Goal: Task Accomplishment & Management: Use online tool/utility

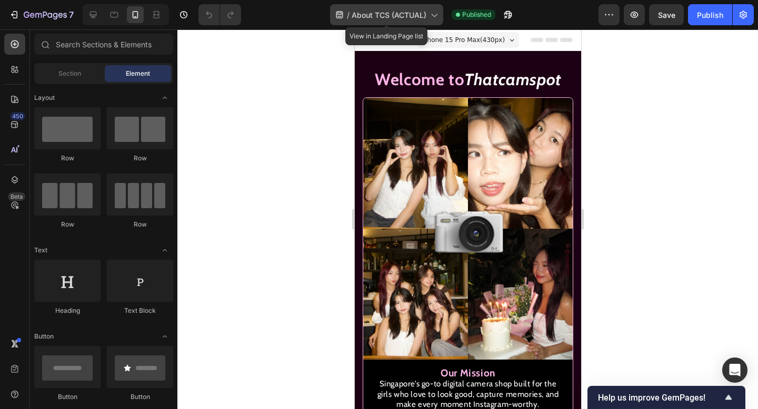
click at [396, 18] on span "About TCS (ACTUAL)" at bounding box center [389, 14] width 75 height 11
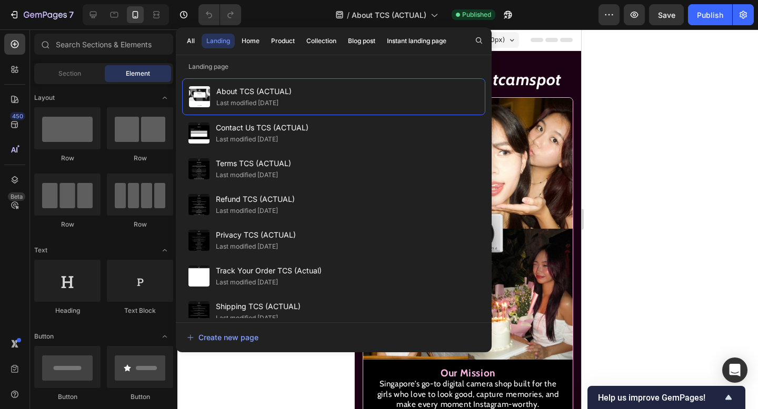
click at [247, 48] on div "All Landing Home Product Collection Blog post Instant landing page" at bounding box center [317, 40] width 282 height 27
click at [248, 41] on div "Home" at bounding box center [251, 40] width 18 height 9
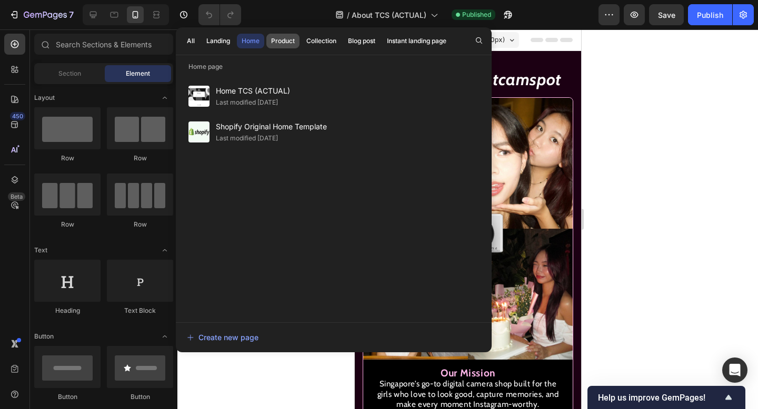
click at [280, 39] on div "Product" at bounding box center [283, 40] width 24 height 9
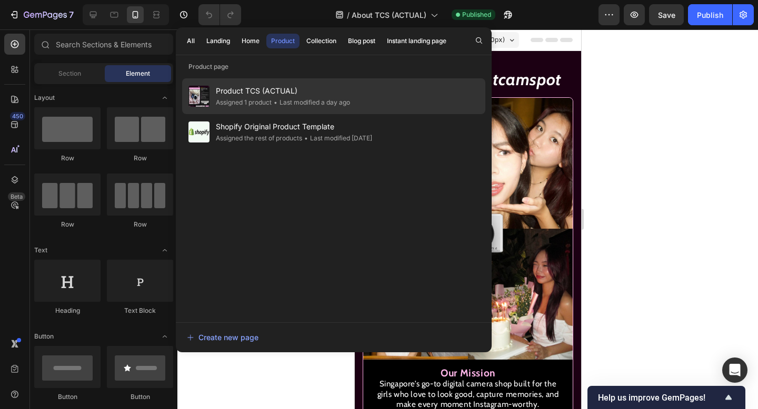
click at [247, 91] on span "Product TCS (ACTUAL)" at bounding box center [283, 91] width 134 height 13
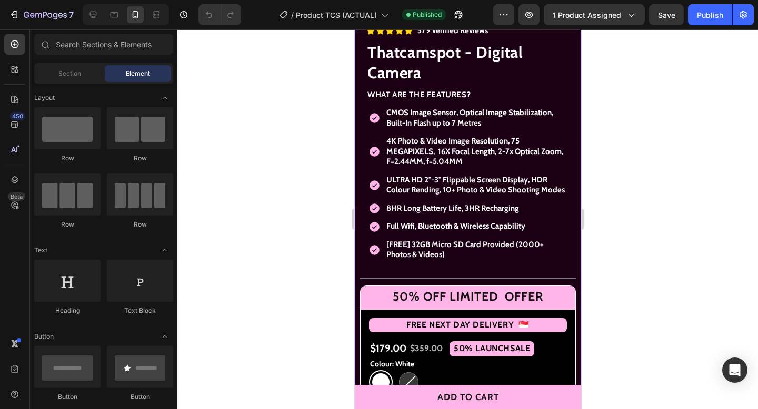
scroll to position [348, 0]
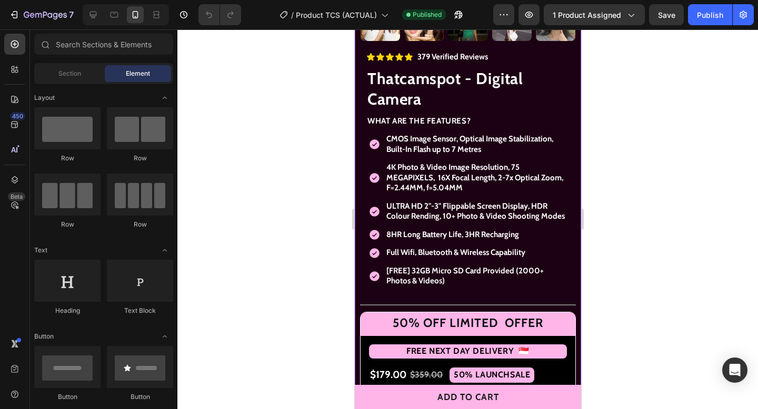
click at [406, 140] on span "CMOS Image Sensor, Optical Image Stabilization, Built-In Flash up to 7 Metres" at bounding box center [469, 144] width 167 height 20
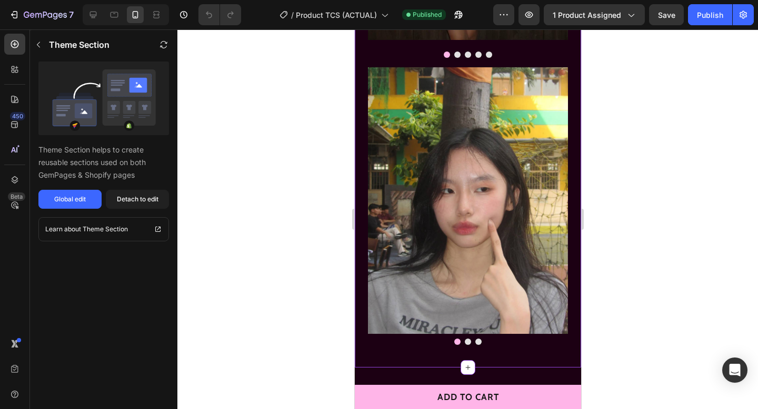
scroll to position [2438, 0]
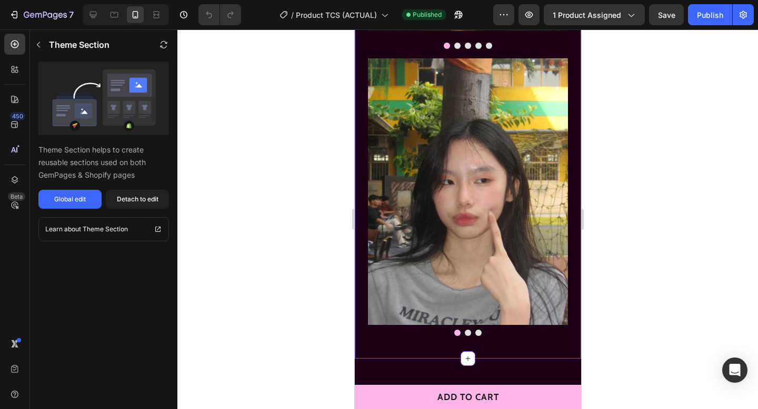
click at [489, 255] on img at bounding box center [467, 191] width 200 height 267
click at [77, 191] on button "Global edit" at bounding box center [69, 199] width 63 height 19
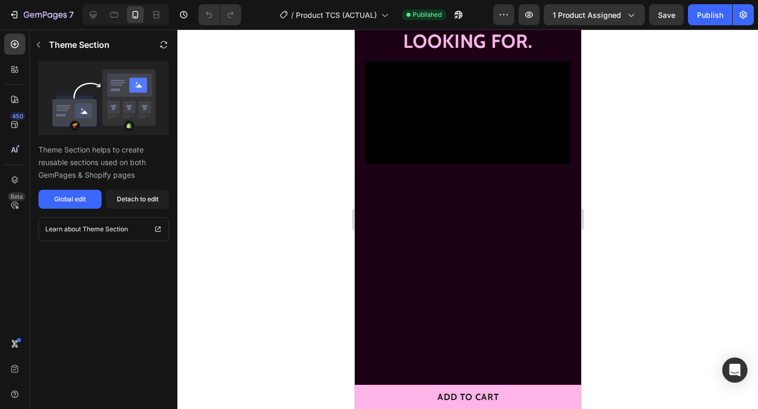
scroll to position [2850, 0]
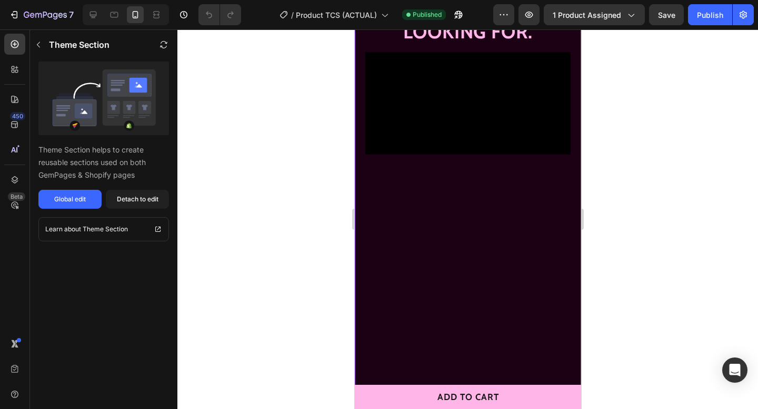
click at [492, 155] on video at bounding box center [467, 103] width 205 height 103
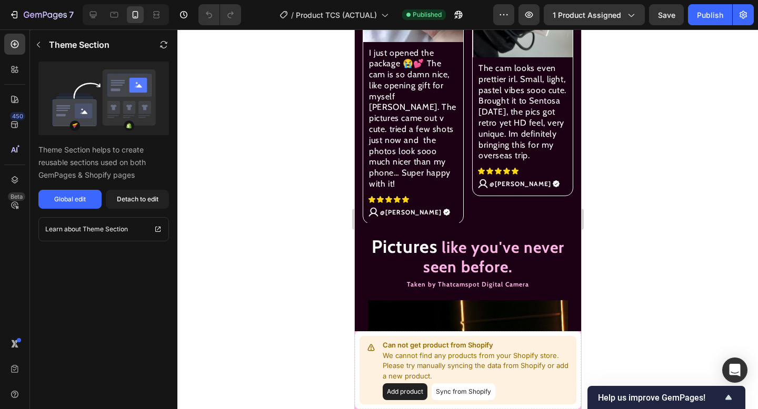
scroll to position [572, 0]
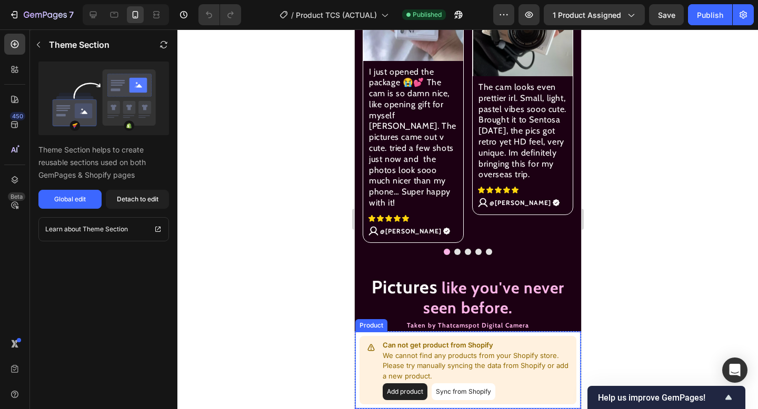
click at [446, 391] on button "Sync from Shopify" at bounding box center [463, 392] width 64 height 17
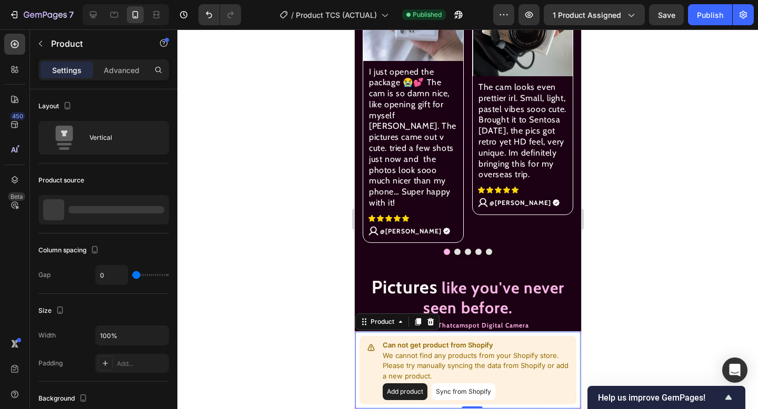
click at [446, 391] on button "Sync from Shopify" at bounding box center [463, 392] width 64 height 17
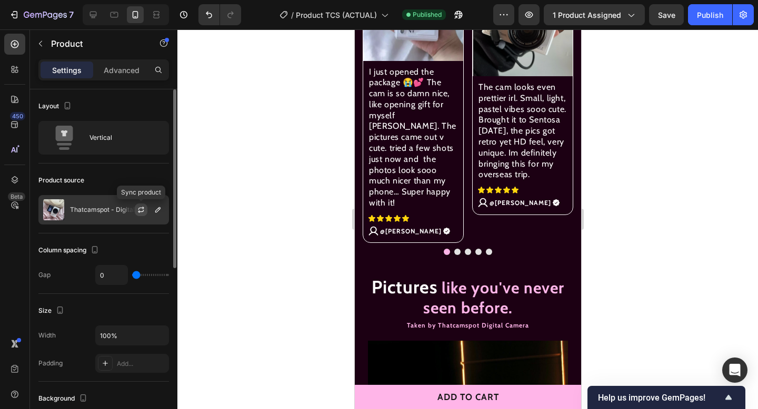
click at [140, 208] on icon "button" at bounding box center [141, 210] width 8 height 8
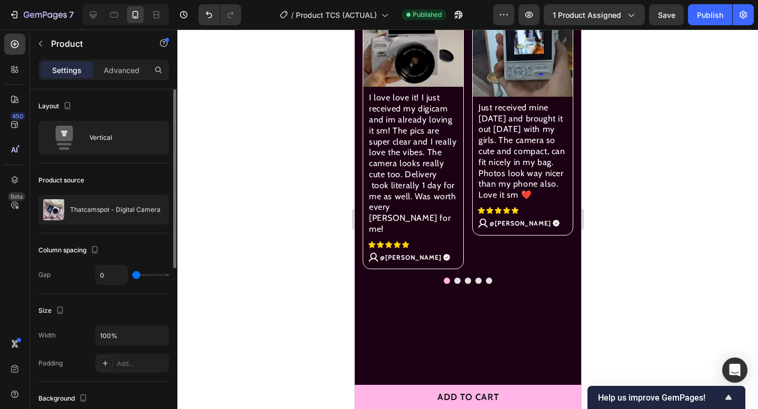
scroll to position [0, 0]
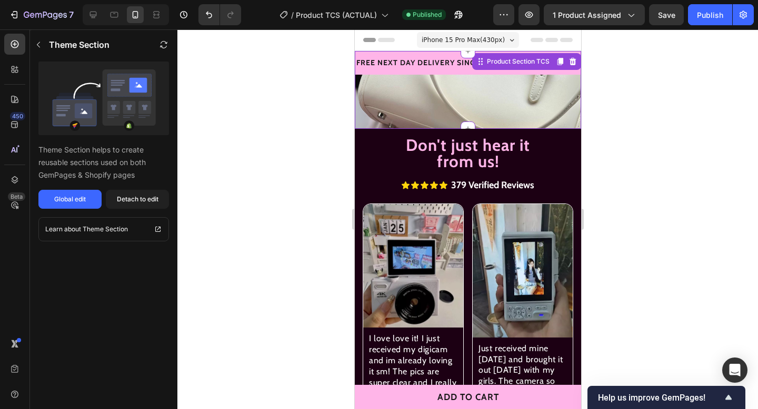
click at [531, 107] on img at bounding box center [467, 188] width 226 height 226
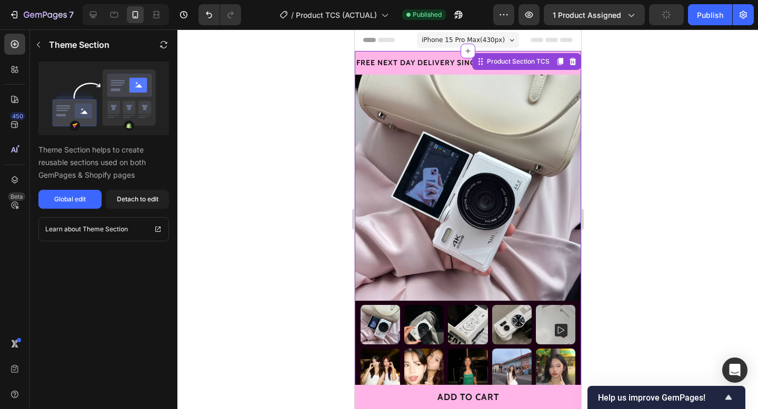
click at [613, 186] on div at bounding box center [467, 219] width 580 height 380
click at [539, 212] on img at bounding box center [467, 188] width 226 height 226
click at [76, 204] on button "Global edit" at bounding box center [69, 199] width 63 height 19
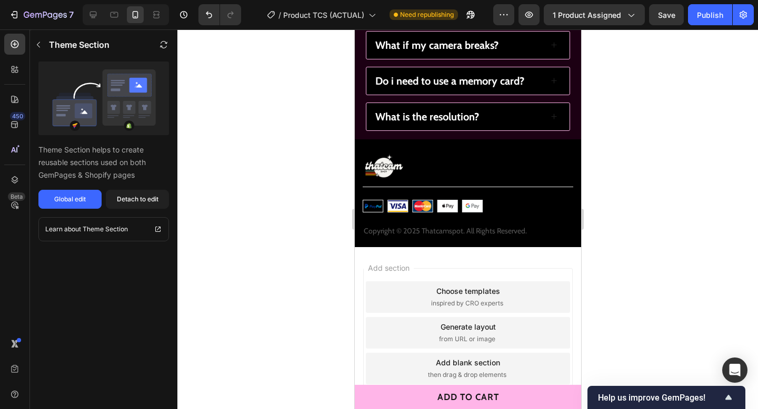
scroll to position [3753, 0]
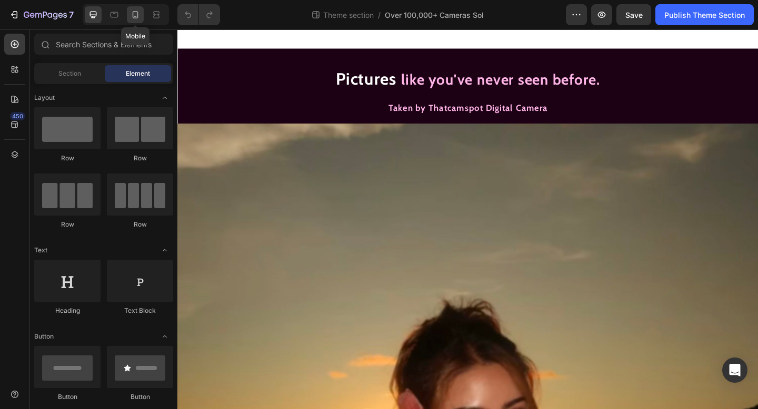
click at [139, 15] on icon at bounding box center [135, 14] width 11 height 11
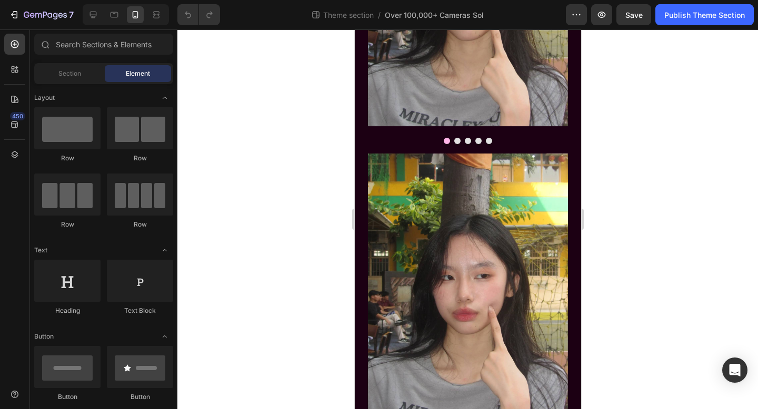
scroll to position [604, 0]
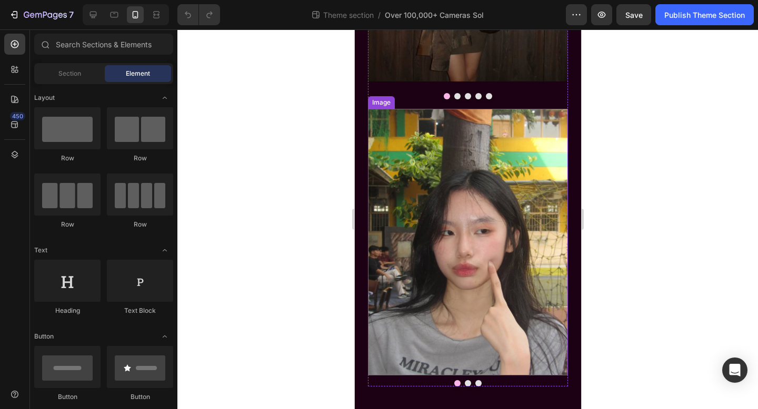
click at [490, 281] on img at bounding box center [467, 242] width 200 height 267
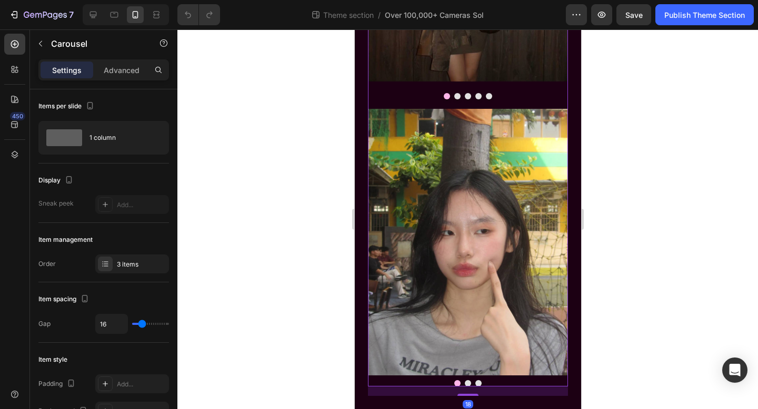
click at [435, 383] on div at bounding box center [467, 383] width 200 height 6
click at [128, 273] on div "Item management Order 3 items" at bounding box center [103, 252] width 131 height 59
click at [128, 268] on div "3 items" at bounding box center [141, 264] width 49 height 9
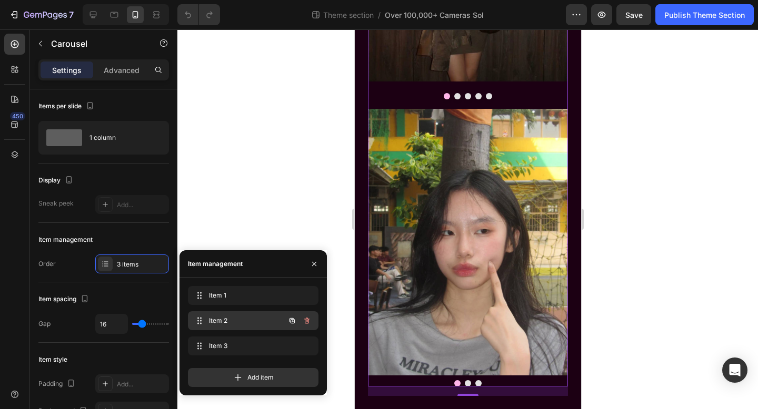
click at [228, 326] on div "Item 2 Item 2" at bounding box center [238, 321] width 93 height 15
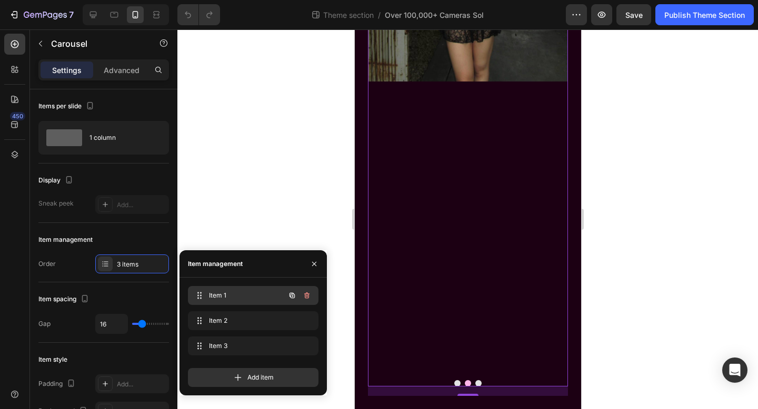
click at [231, 300] on span "Item 1" at bounding box center [238, 295] width 59 height 9
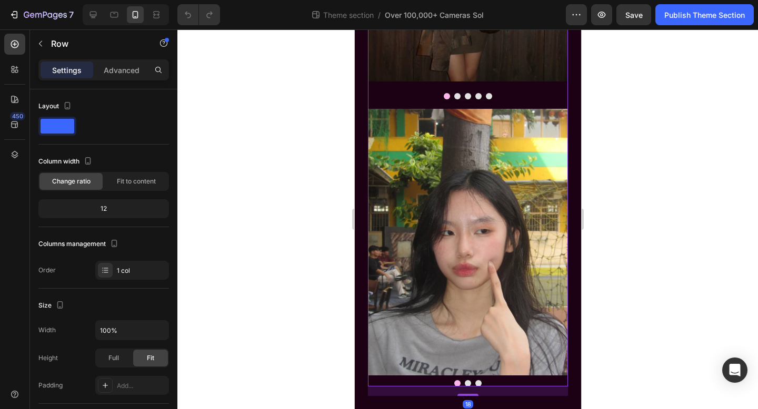
click at [430, 382] on div at bounding box center [467, 383] width 200 height 6
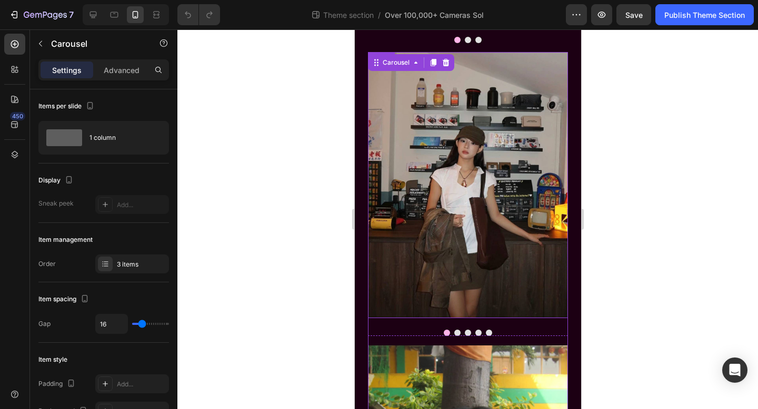
scroll to position [364, 0]
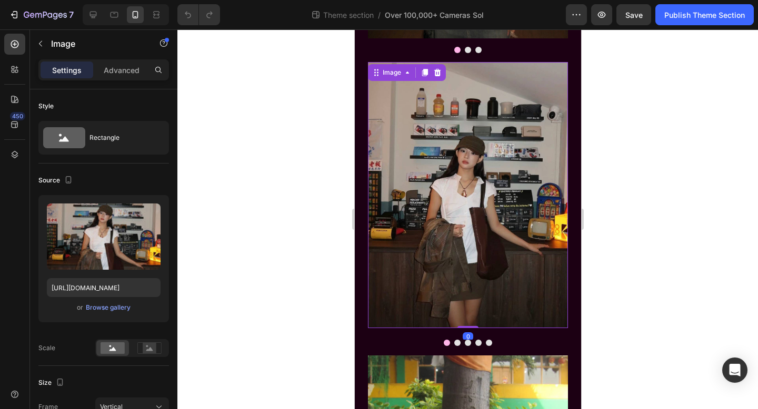
click at [499, 126] on img at bounding box center [467, 195] width 200 height 267
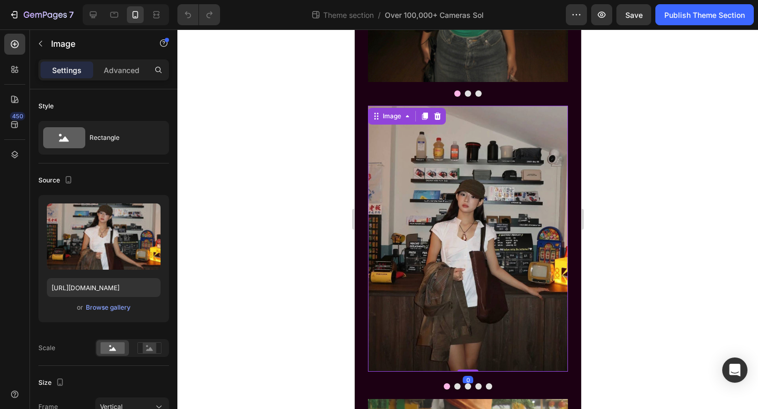
scroll to position [304, 0]
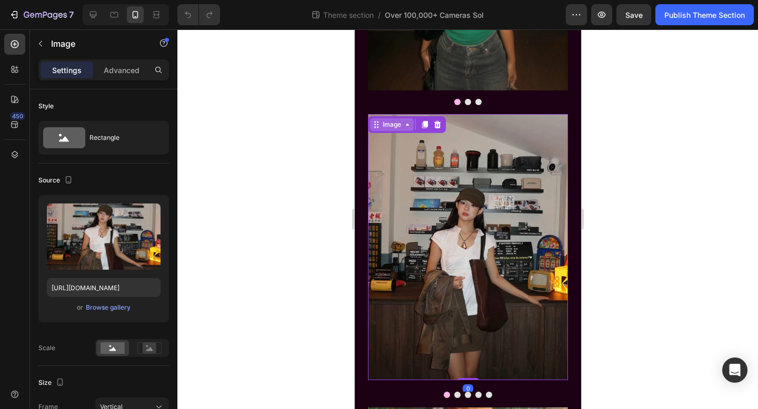
click at [388, 121] on div "Image" at bounding box center [391, 124] width 23 height 9
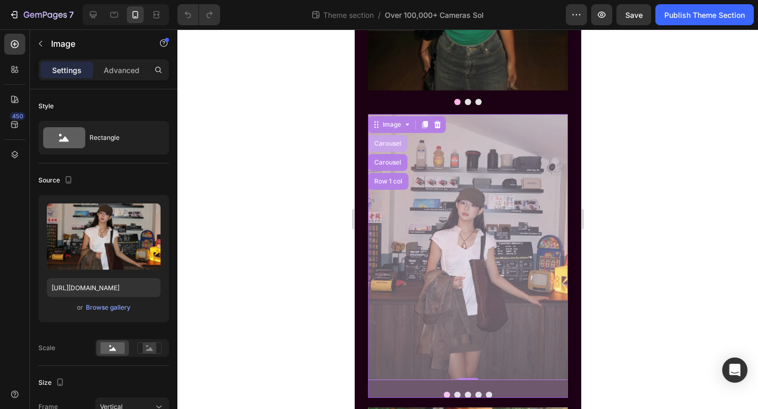
click at [387, 141] on div "Carousel" at bounding box center [387, 144] width 31 height 6
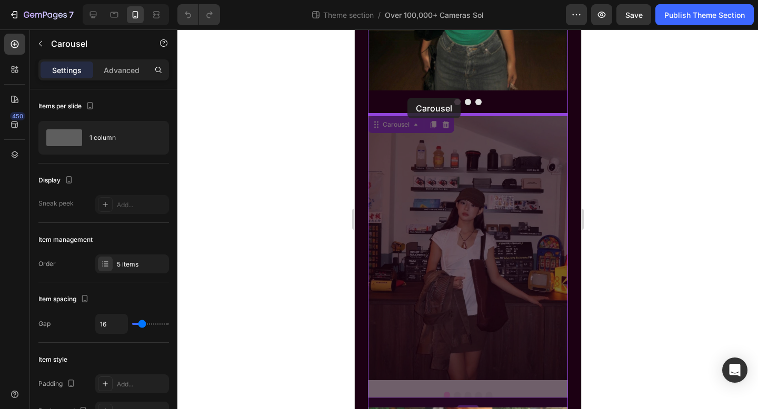
drag, startPoint x: 395, startPoint y: 123, endPoint x: 407, endPoint y: 98, distance: 27.5
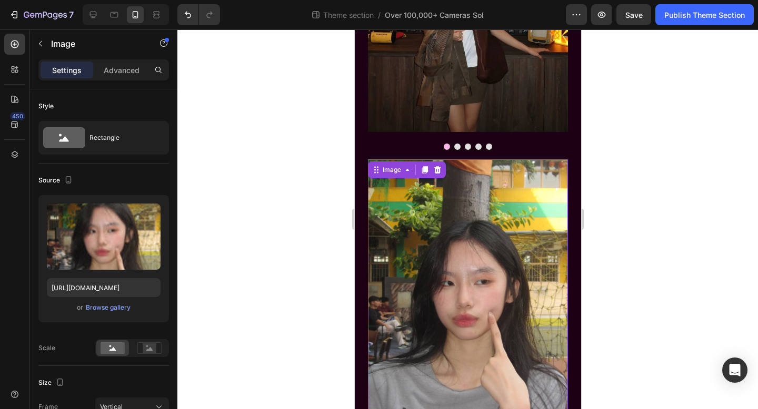
click at [431, 178] on div "Image 9" at bounding box center [467, 292] width 200 height 267
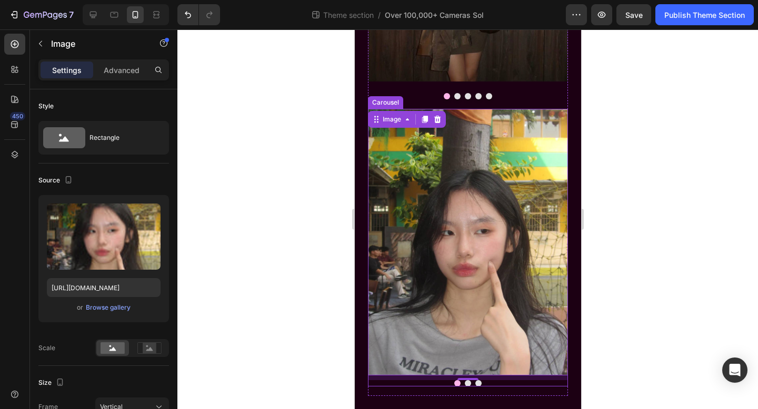
click at [467, 384] on button "Dot" at bounding box center [467, 383] width 6 height 6
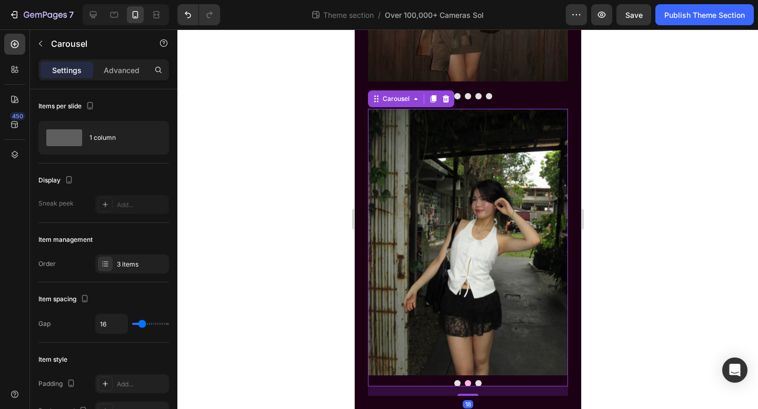
click at [479, 384] on button "Dot" at bounding box center [478, 383] width 6 height 6
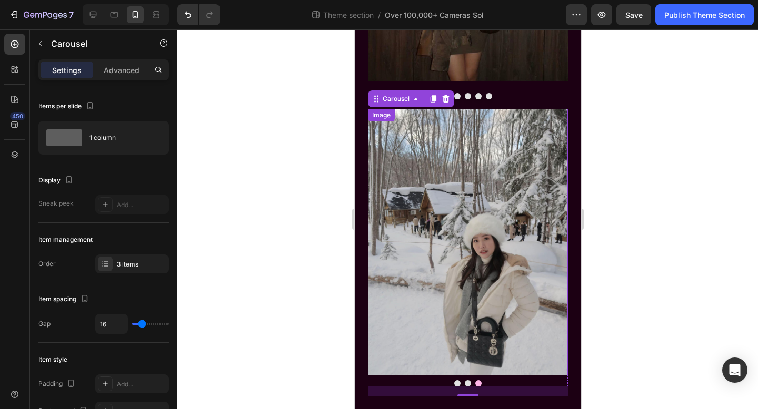
click at [616, 341] on div at bounding box center [467, 219] width 580 height 380
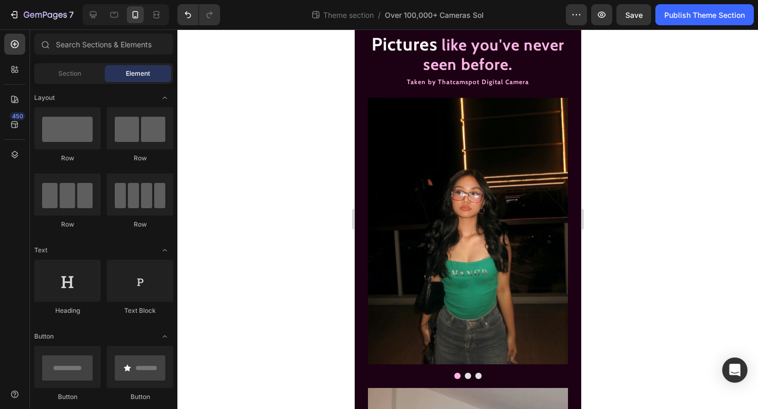
scroll to position [0, 0]
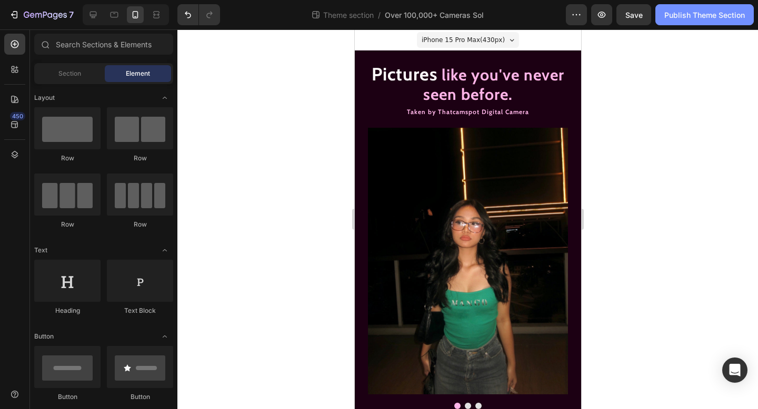
click at [684, 17] on div "Publish Theme Section" at bounding box center [704, 14] width 81 height 11
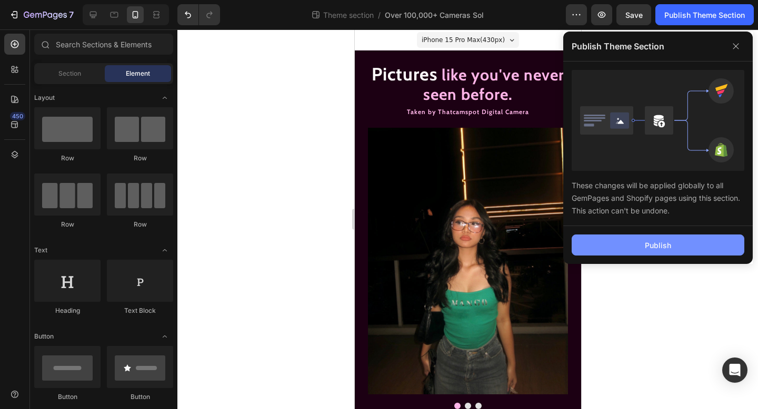
click at [638, 244] on button "Publish" at bounding box center [658, 245] width 173 height 21
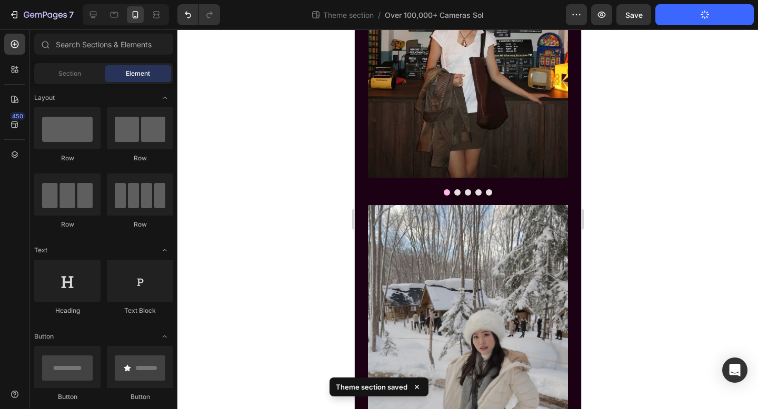
scroll to position [569, 0]
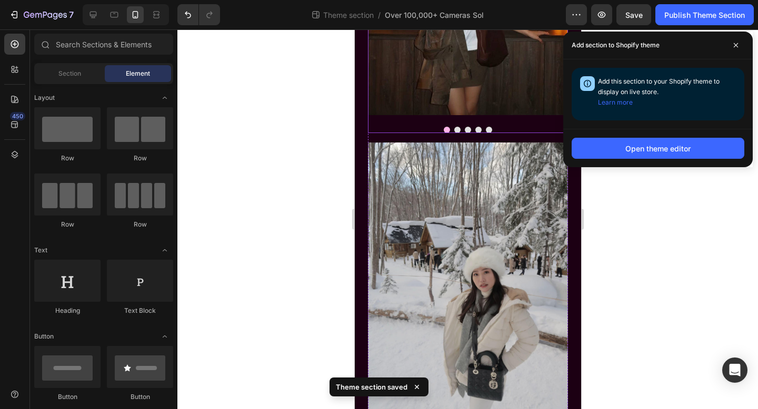
click at [455, 129] on button "Dot" at bounding box center [457, 130] width 6 height 6
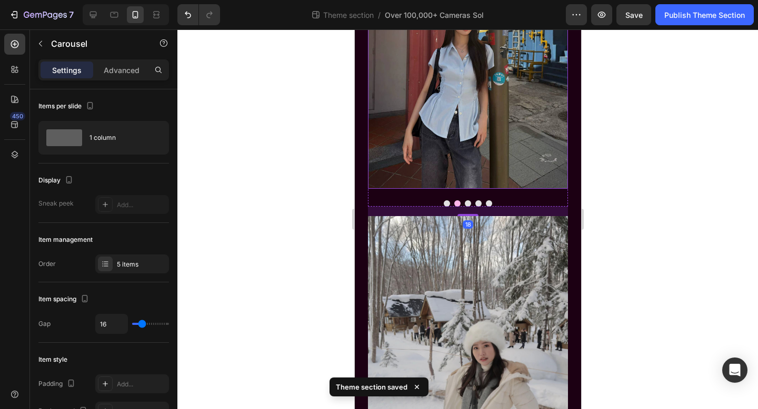
scroll to position [604, 0]
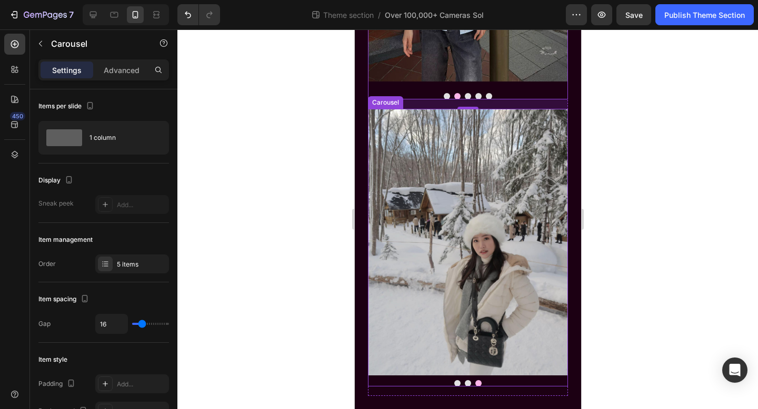
click at [458, 384] on button "Dot" at bounding box center [457, 383] width 6 height 6
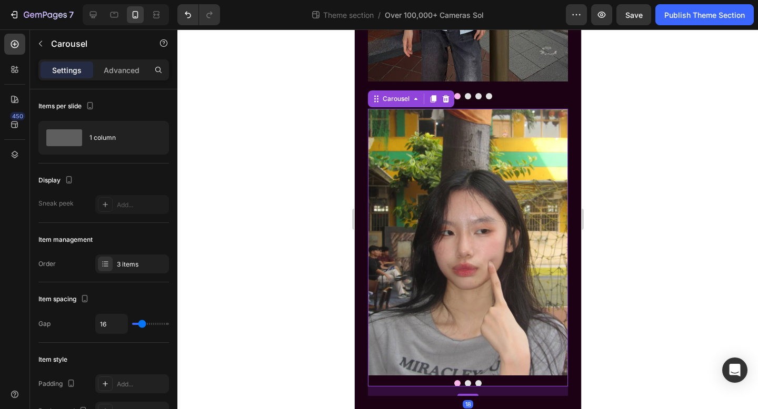
click at [468, 382] on button "Dot" at bounding box center [467, 383] width 6 height 6
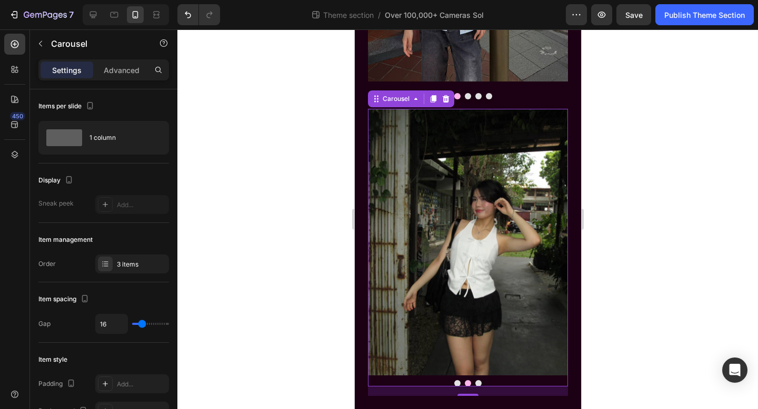
click at [479, 382] on button "Dot" at bounding box center [478, 383] width 6 height 6
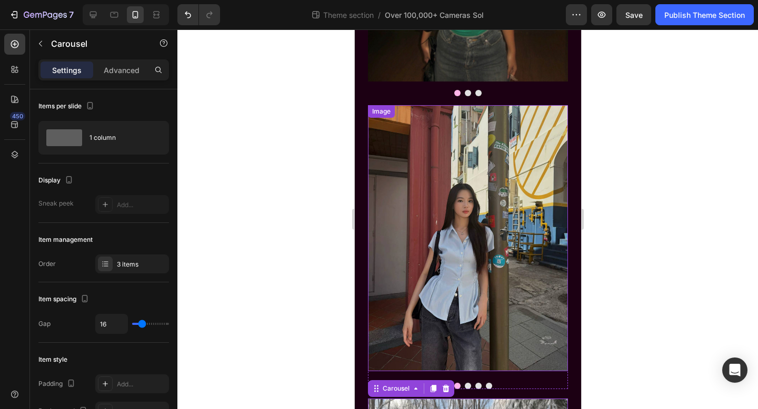
scroll to position [317, 0]
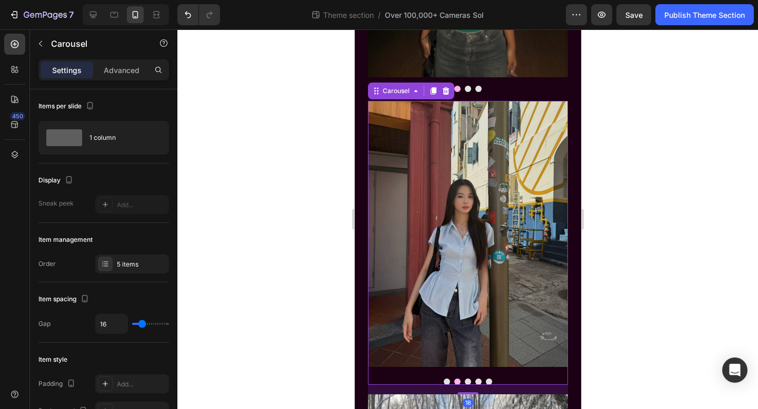
click at [470, 383] on button "Dot" at bounding box center [467, 382] width 6 height 6
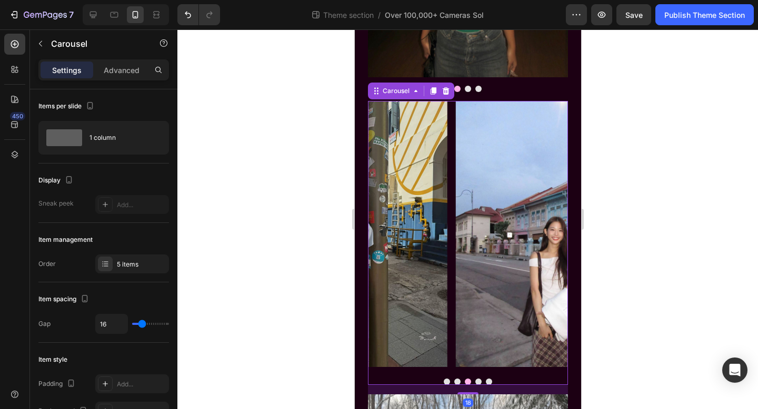
click at [478, 383] on button "Dot" at bounding box center [478, 382] width 6 height 6
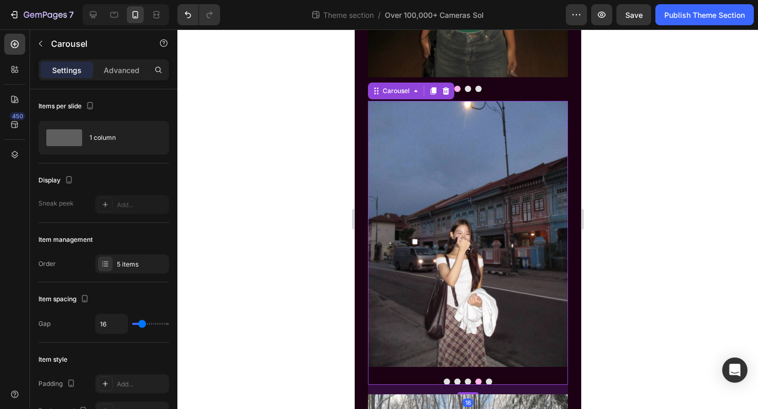
click at [485, 383] on button "Dot" at bounding box center [488, 382] width 6 height 6
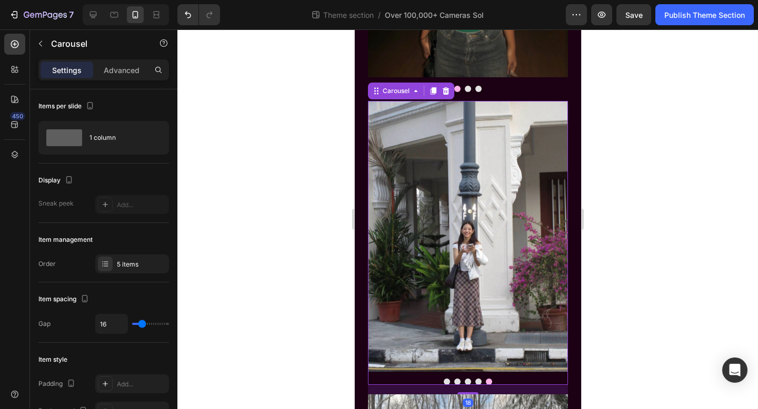
click at [447, 384] on button "Dot" at bounding box center [446, 382] width 6 height 6
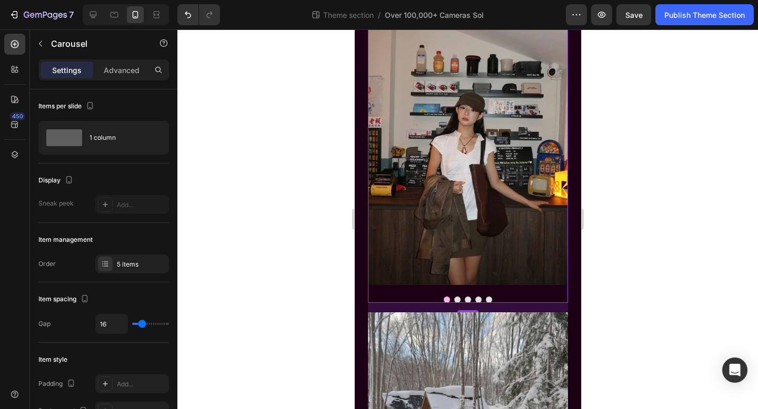
scroll to position [604, 0]
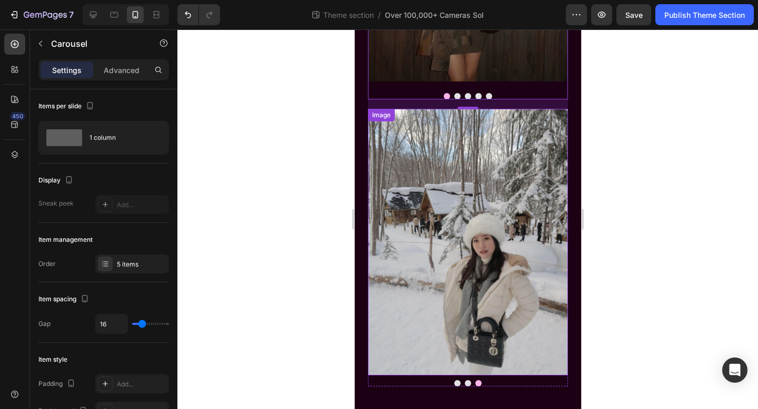
click at [541, 207] on img at bounding box center [467, 242] width 200 height 267
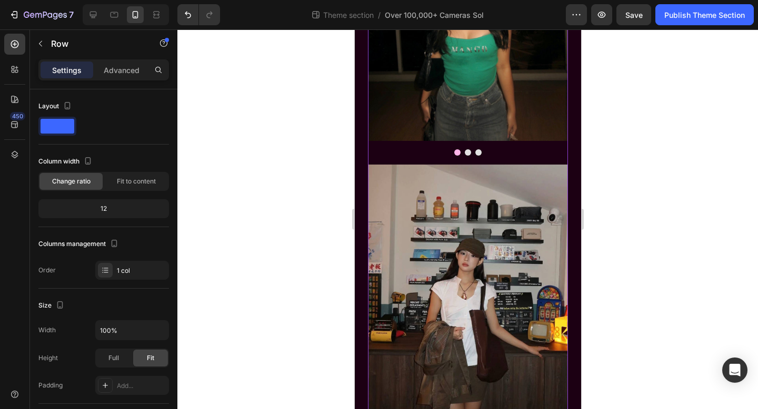
scroll to position [233, 0]
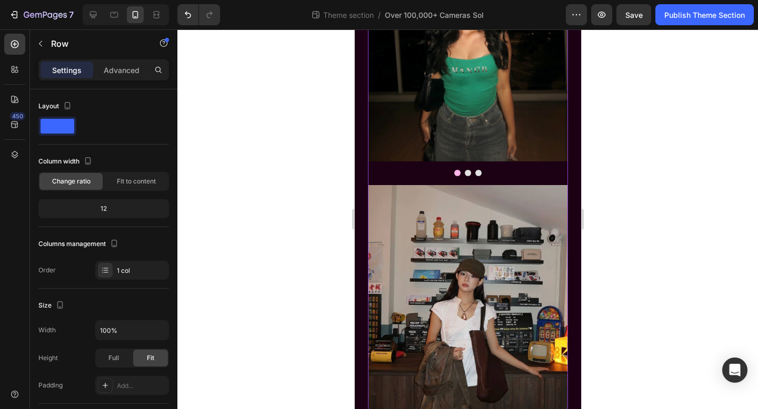
click at [448, 179] on div "Image Image Image Carousel" at bounding box center [467, 40] width 200 height 290
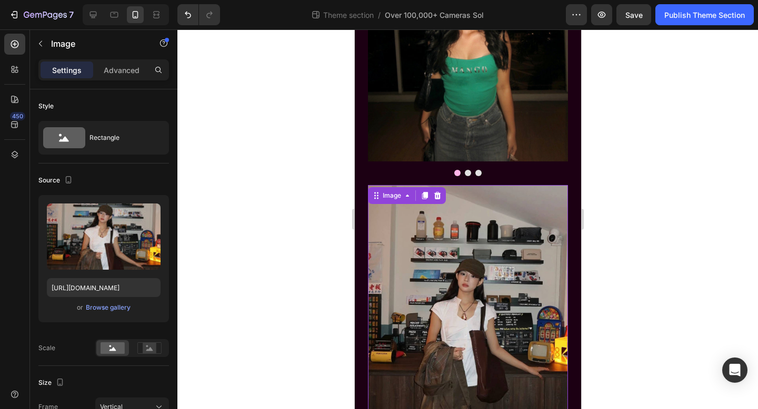
click at [444, 202] on div "Image 0" at bounding box center [467, 318] width 200 height 267
click at [384, 197] on div "Image" at bounding box center [391, 195] width 23 height 9
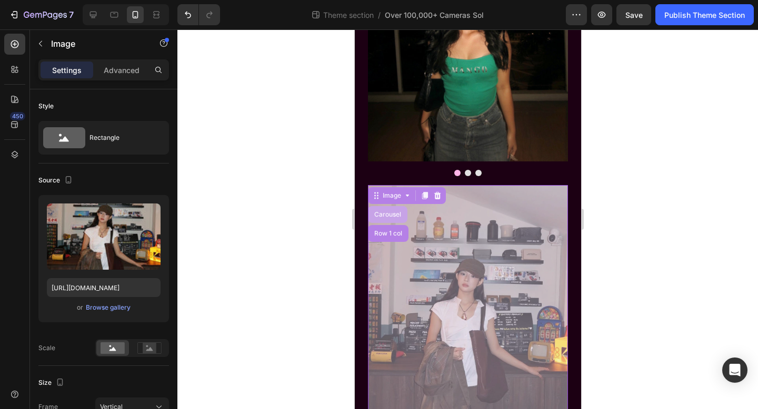
click at [390, 217] on div "Carousel" at bounding box center [387, 215] width 31 height 6
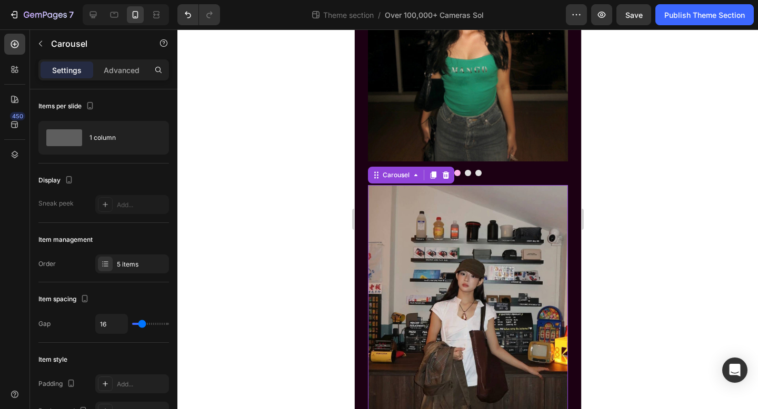
scroll to position [238, 0]
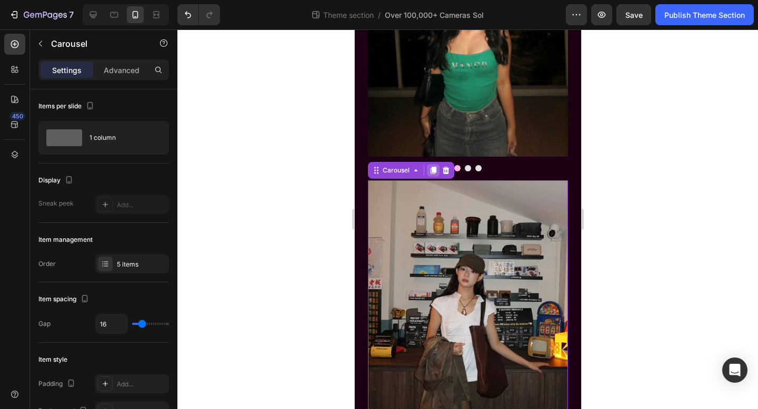
click at [432, 167] on icon at bounding box center [433, 170] width 6 height 7
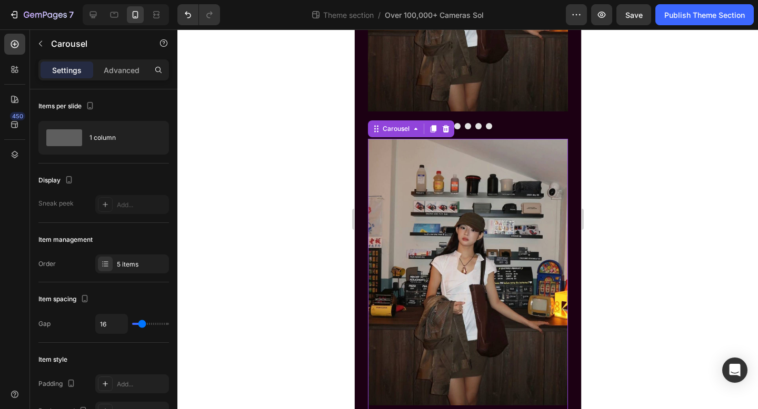
scroll to position [561, 0]
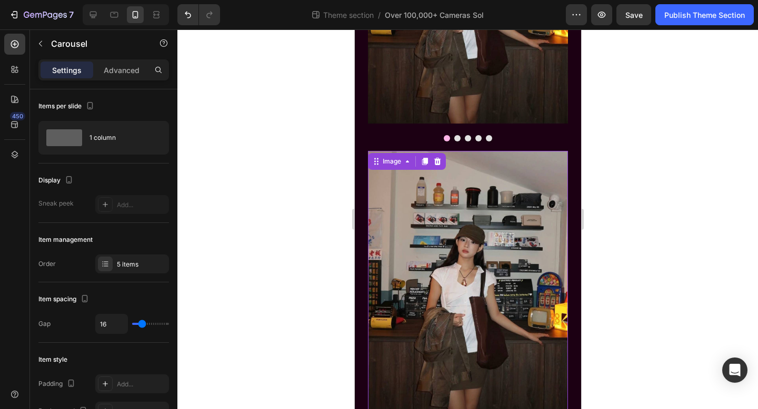
click at [432, 167] on div "Image 0" at bounding box center [467, 284] width 200 height 267
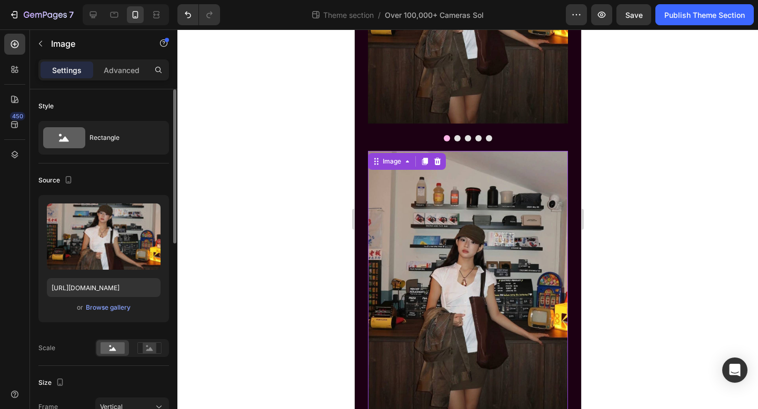
click at [127, 314] on div "or Browse gallery" at bounding box center [104, 308] width 114 height 13
click at [121, 309] on div "Browse gallery" at bounding box center [108, 307] width 45 height 9
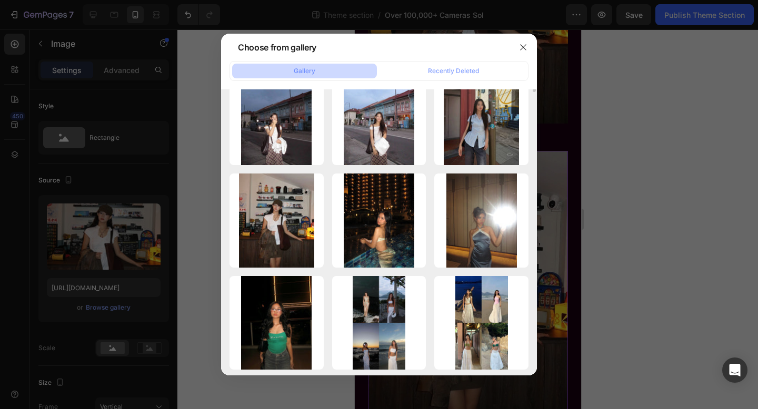
scroll to position [0, 0]
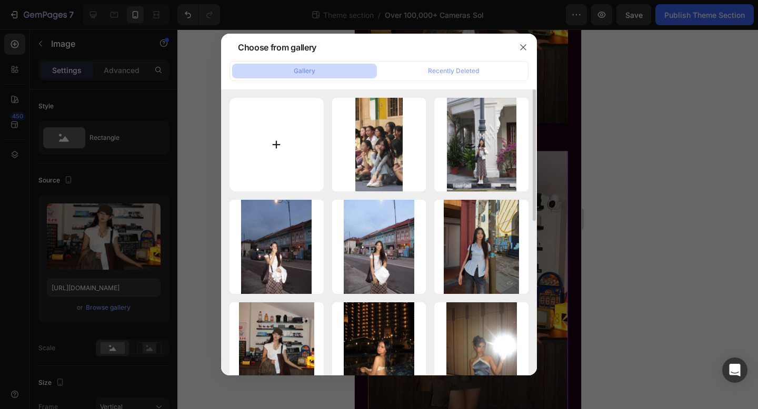
click at [292, 128] on input "file" at bounding box center [276, 145] width 94 height 94
type input "C:\fakepath\@thecamspot.jpg.JPG"
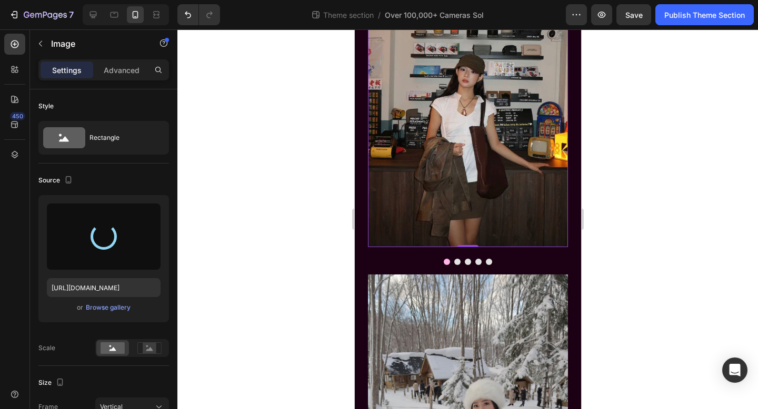
scroll to position [790, 0]
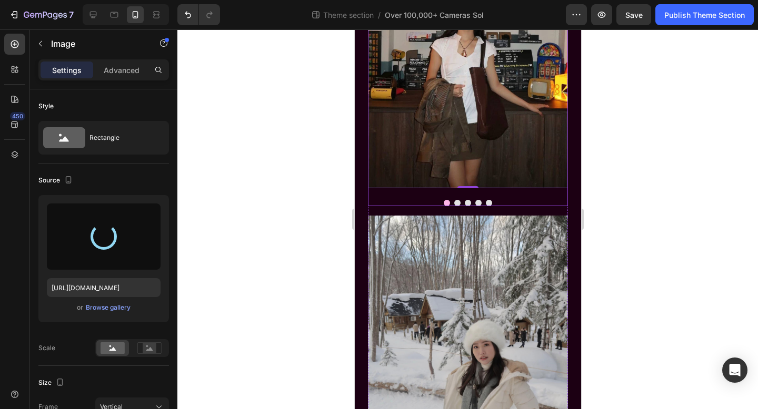
type input "https://cdn.shopify.com/s/files/1/0788/2670/1040/files/gempages_582640212283228…"
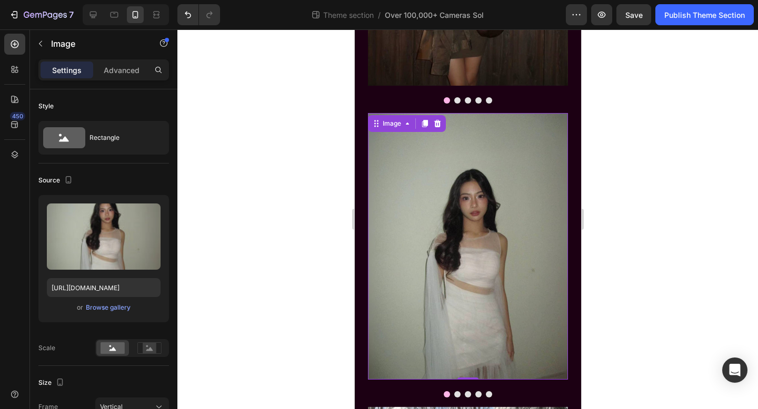
scroll to position [602, 0]
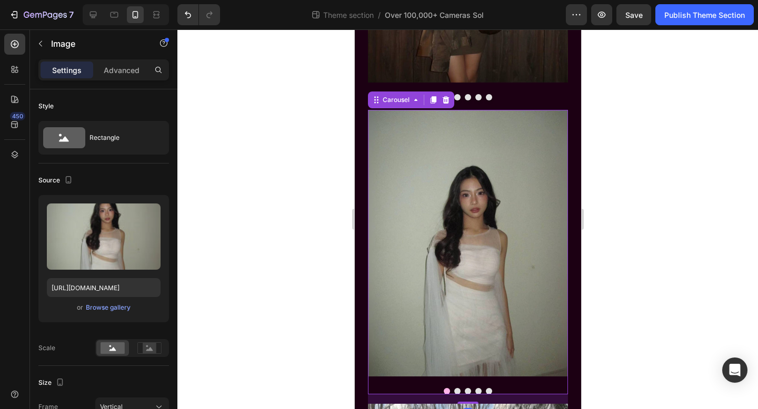
click at [454, 392] on button "Dot" at bounding box center [457, 391] width 6 height 6
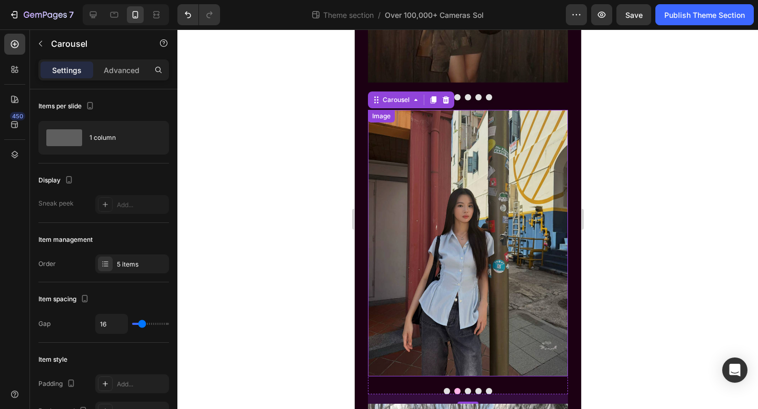
scroll to position [593, 0]
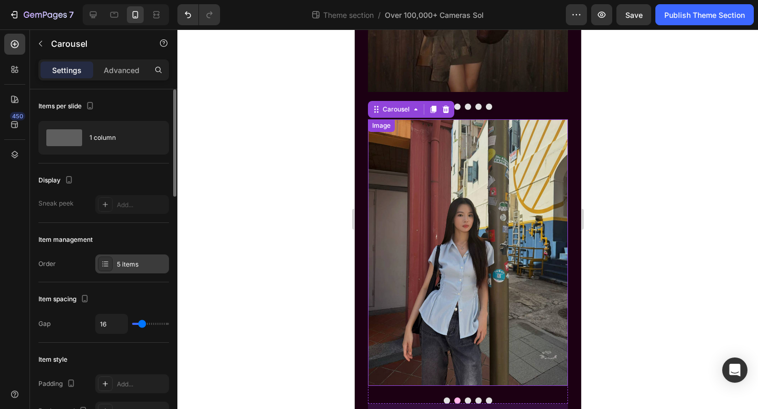
click at [133, 262] on div "5 items" at bounding box center [141, 264] width 49 height 9
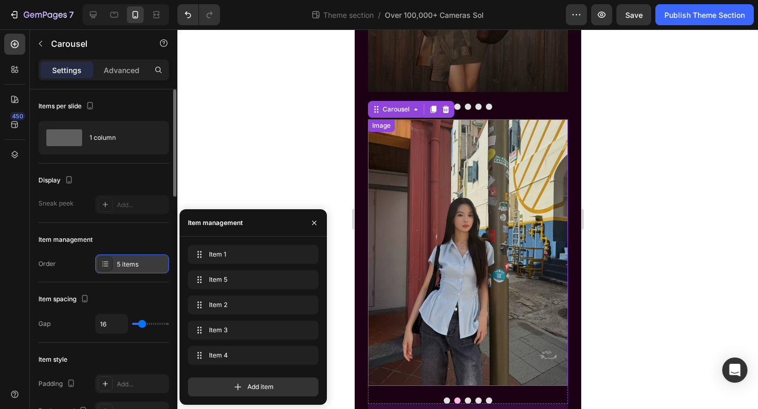
click at [133, 262] on div "5 items" at bounding box center [141, 264] width 49 height 9
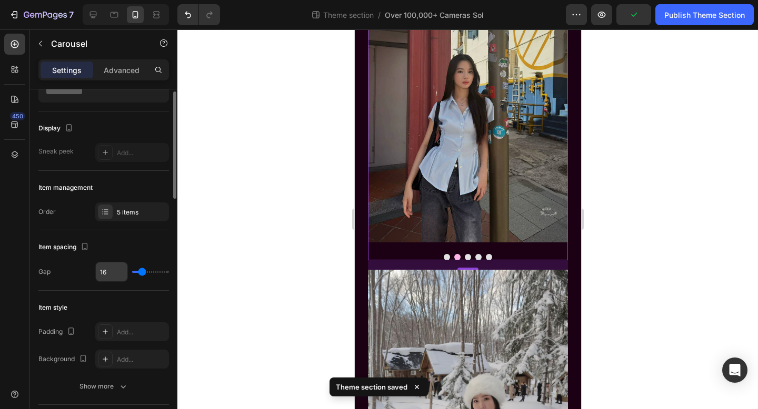
scroll to position [7, 0]
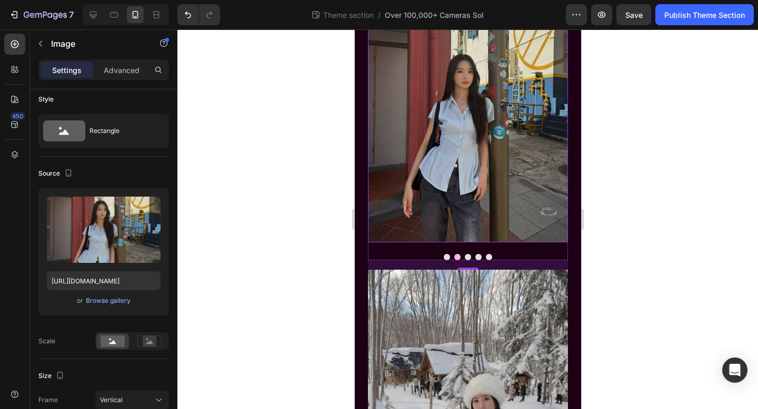
click at [477, 186] on img at bounding box center [467, 109] width 200 height 267
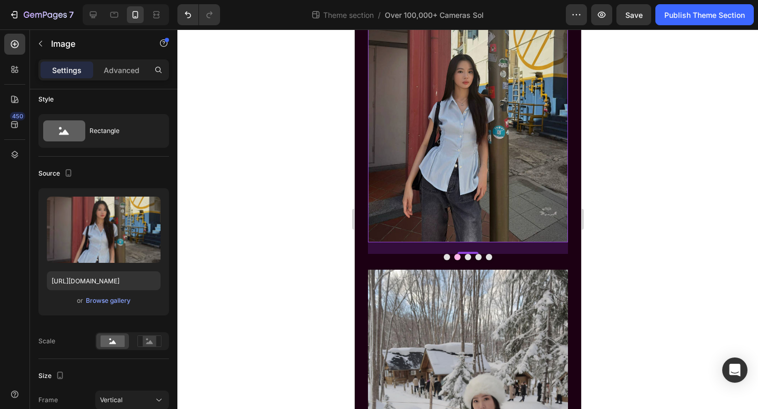
scroll to position [0, 0]
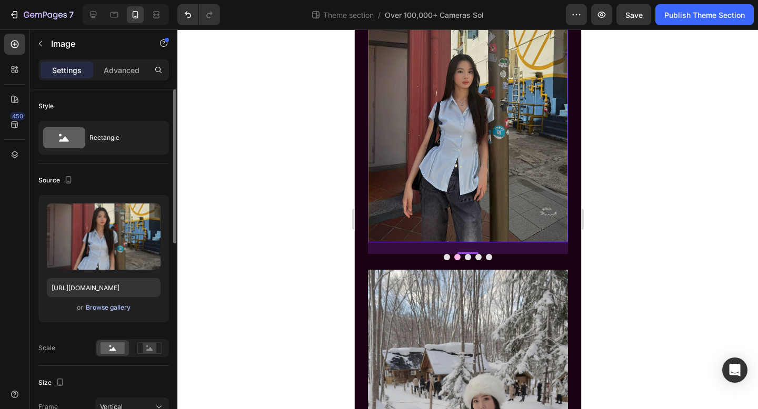
click at [114, 309] on div "Browse gallery" at bounding box center [108, 307] width 45 height 9
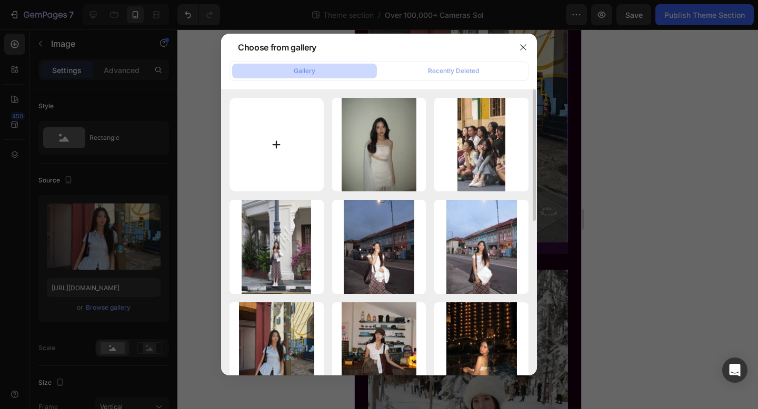
click at [285, 168] on input "file" at bounding box center [276, 145] width 94 height 94
type input "C:\fakepath\IMG_2305.JPG"
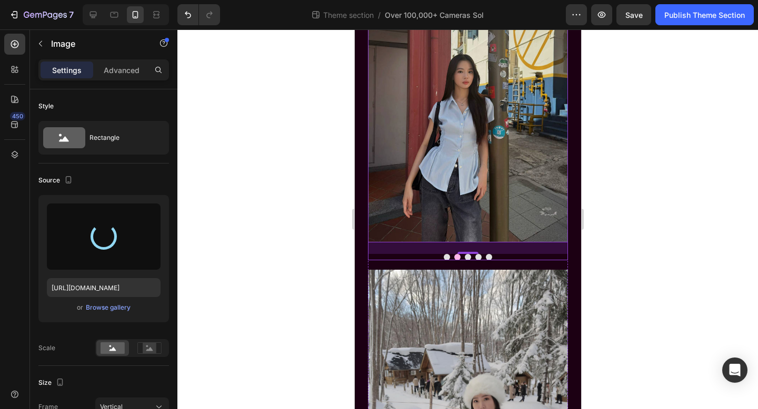
type input "https://cdn.shopify.com/s/files/1/0788/2670/1040/files/gempages_582640212283228…"
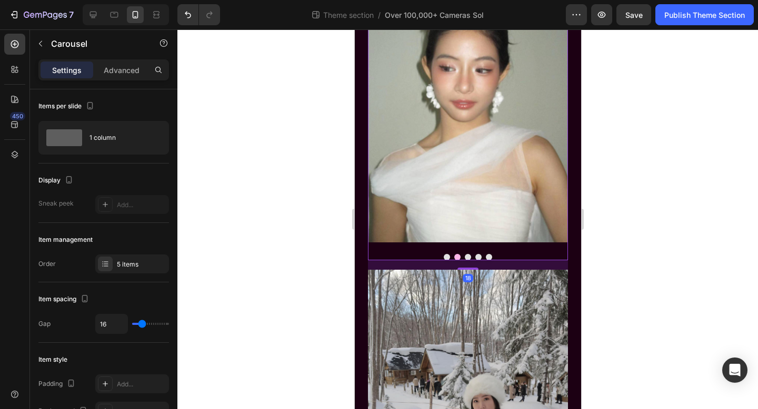
click at [467, 258] on button "Dot" at bounding box center [467, 257] width 6 height 6
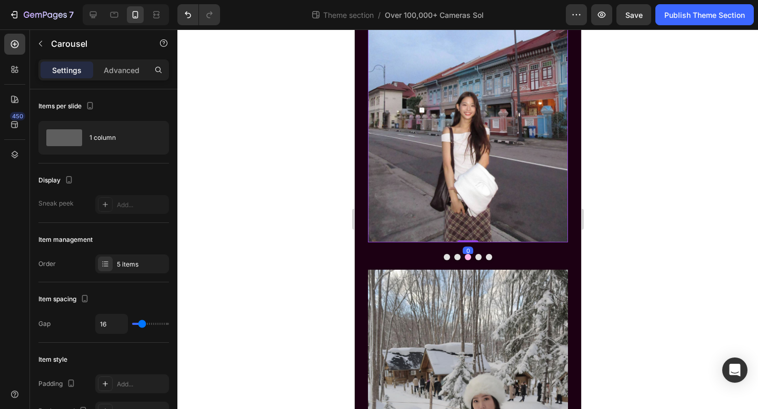
click at [384, 172] on img at bounding box center [467, 109] width 200 height 267
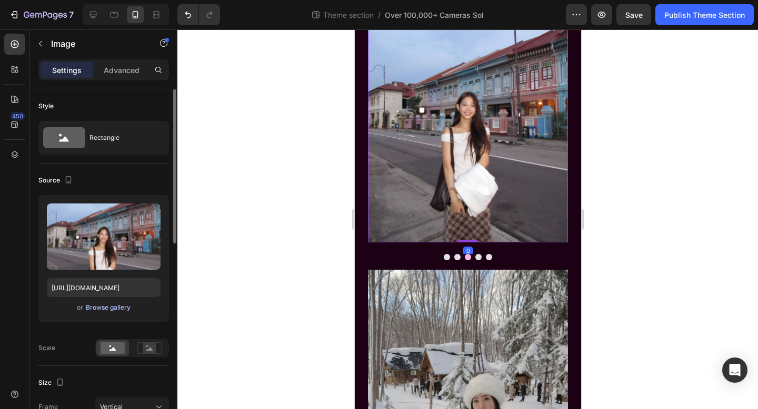
click at [92, 306] on div "Browse gallery" at bounding box center [108, 307] width 45 height 9
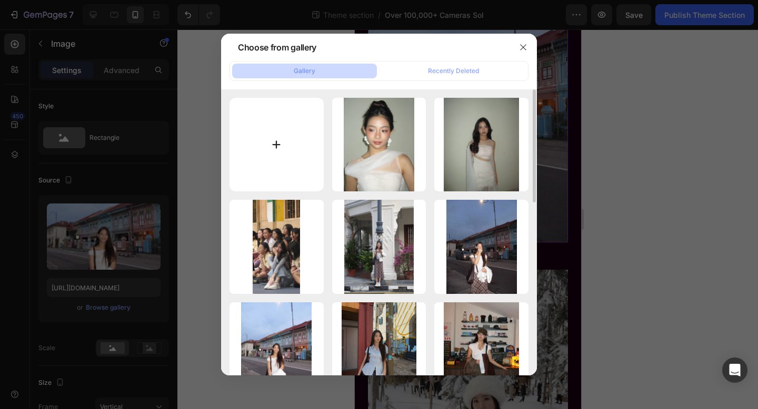
click at [290, 155] on input "file" at bounding box center [276, 145] width 94 height 94
type input "C:\fakepath\IMG_2304.JPG"
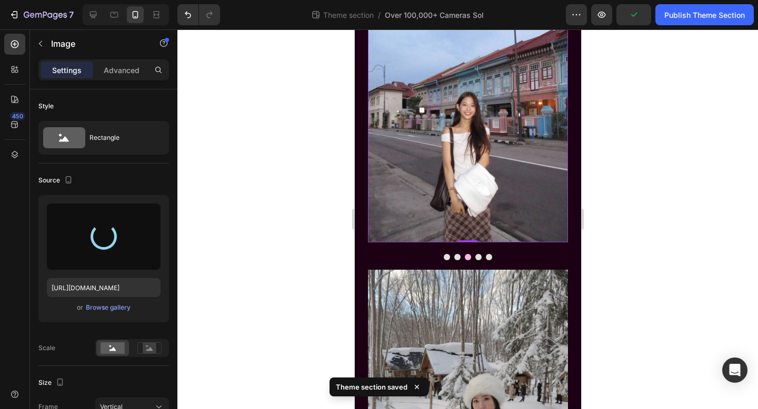
type input "https://cdn.shopify.com/s/files/1/0788/2670/1040/files/gempages_582640212283228…"
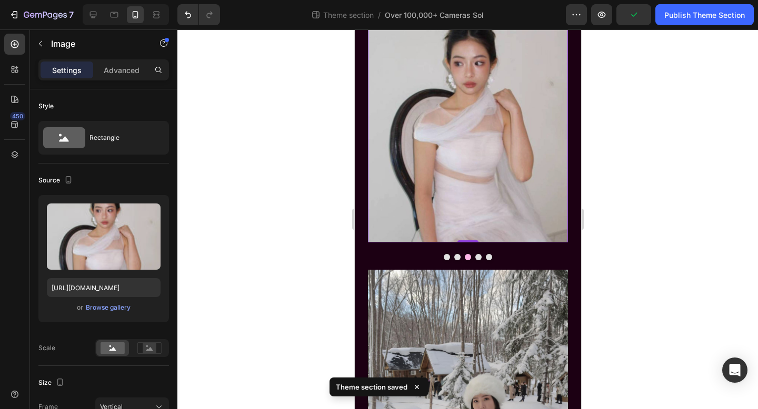
click at [406, 218] on img at bounding box center [467, 109] width 200 height 267
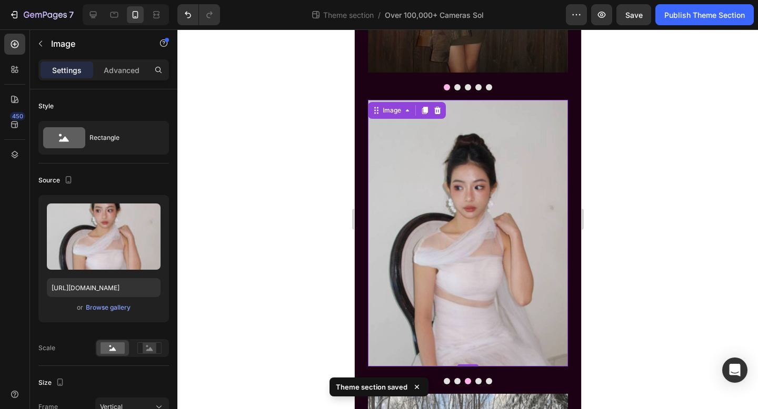
scroll to position [592, 0]
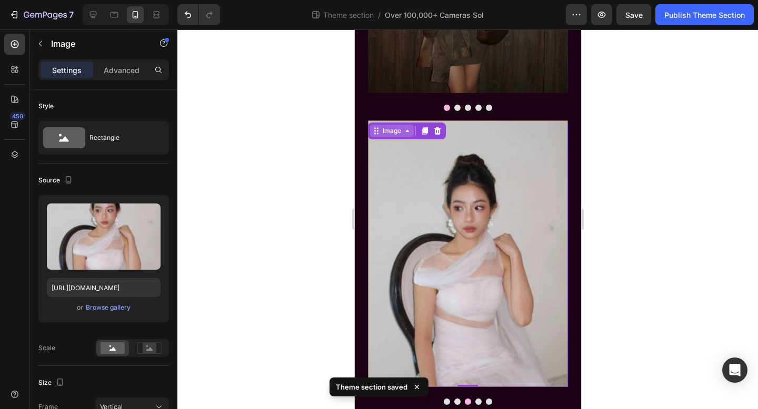
click at [400, 134] on div "Image" at bounding box center [391, 130] width 23 height 9
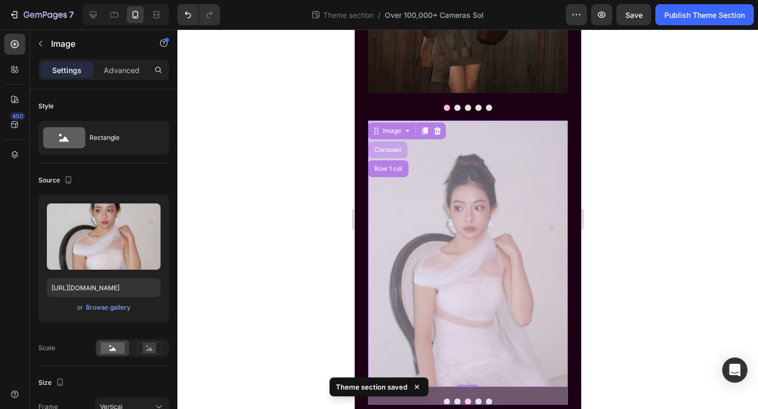
click at [395, 153] on div "Carousel" at bounding box center [387, 150] width 31 height 6
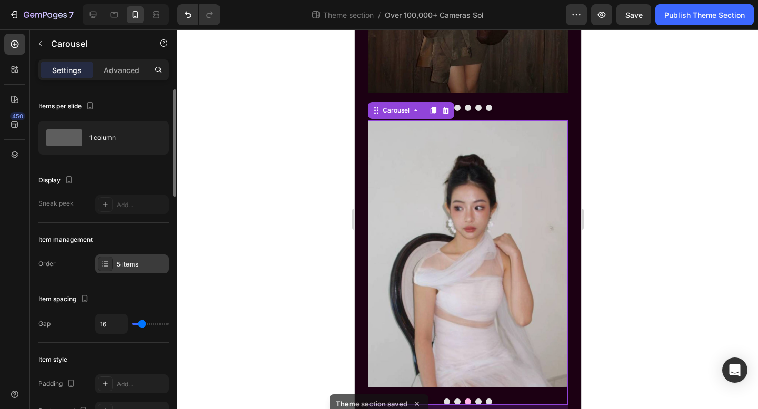
click at [138, 260] on div "5 items" at bounding box center [141, 264] width 49 height 9
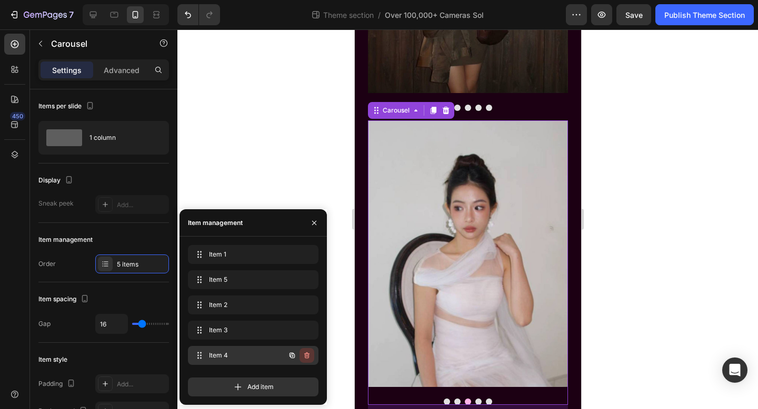
click at [304, 356] on icon "button" at bounding box center [307, 356] width 8 height 8
click at [304, 356] on div "Delete" at bounding box center [299, 355] width 19 height 9
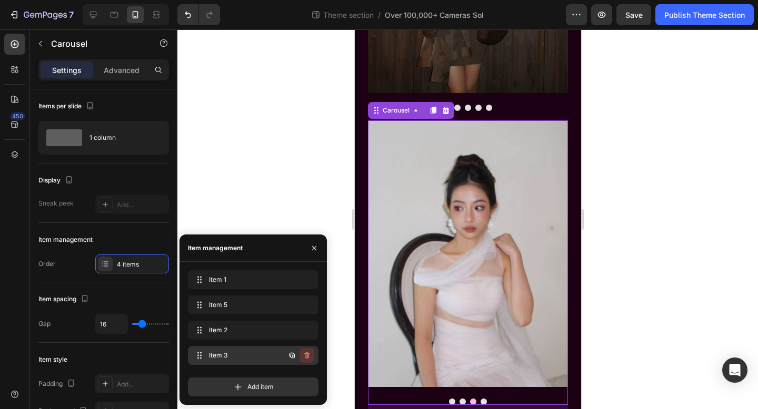
click at [308, 355] on icon "button" at bounding box center [307, 356] width 8 height 8
click at [308, 355] on div "Delete" at bounding box center [299, 355] width 19 height 9
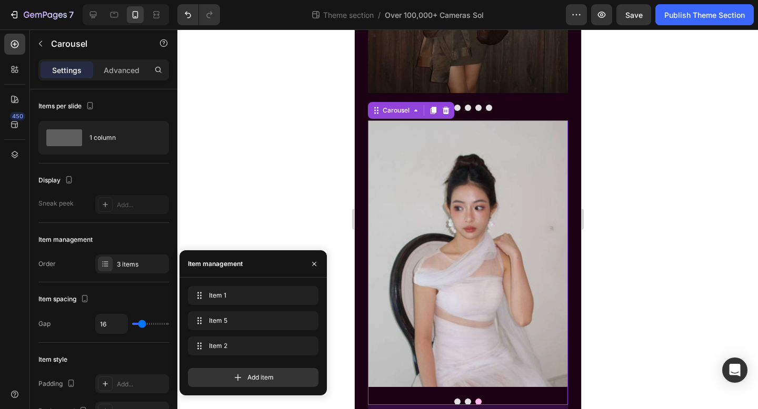
click at [456, 399] on button "Dot" at bounding box center [457, 402] width 6 height 6
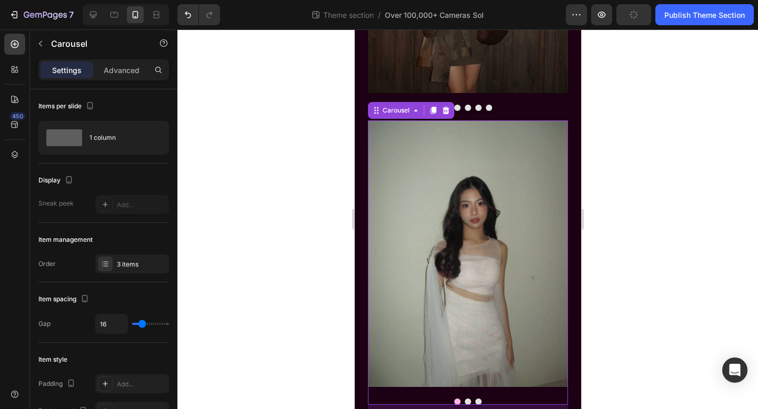
click at [466, 402] on button "Dot" at bounding box center [467, 402] width 6 height 6
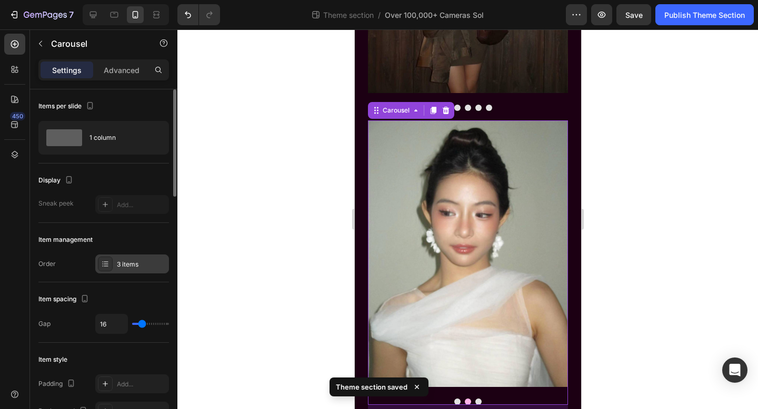
click at [126, 270] on div "3 items" at bounding box center [132, 264] width 74 height 19
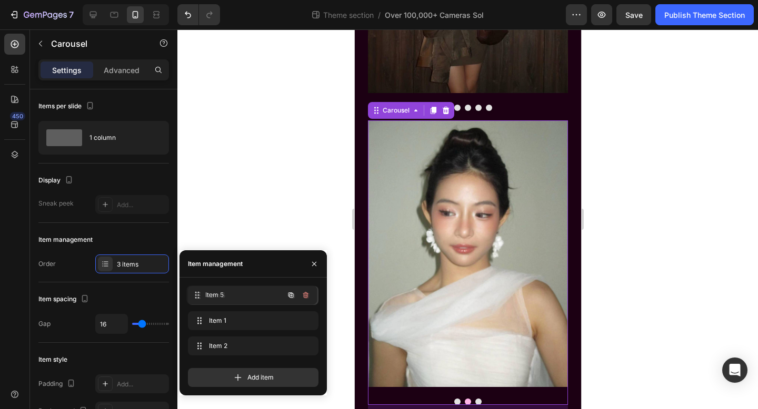
drag, startPoint x: 230, startPoint y: 321, endPoint x: 229, endPoint y: 294, distance: 26.9
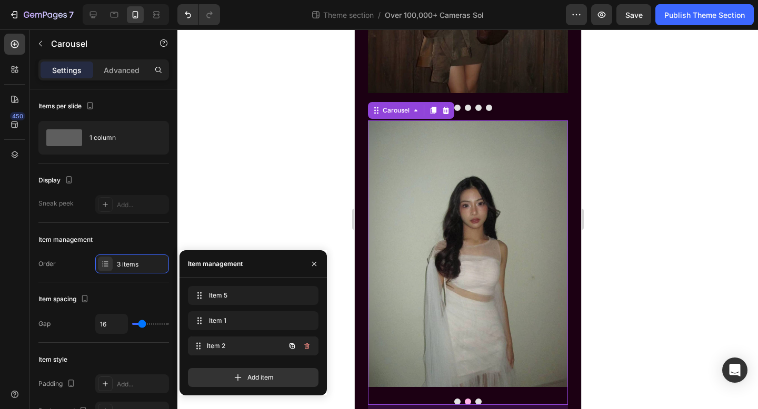
click at [236, 346] on span "Item 2" at bounding box center [246, 346] width 78 height 9
click at [236, 345] on span "Item 2" at bounding box center [246, 346] width 78 height 9
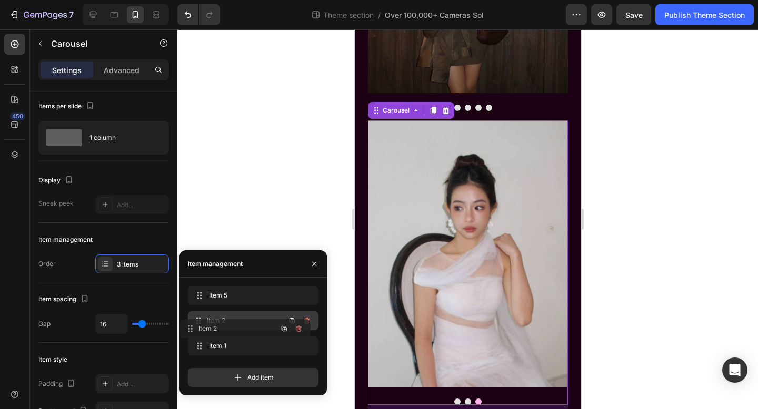
drag, startPoint x: 237, startPoint y: 340, endPoint x: 228, endPoint y: 323, distance: 19.3
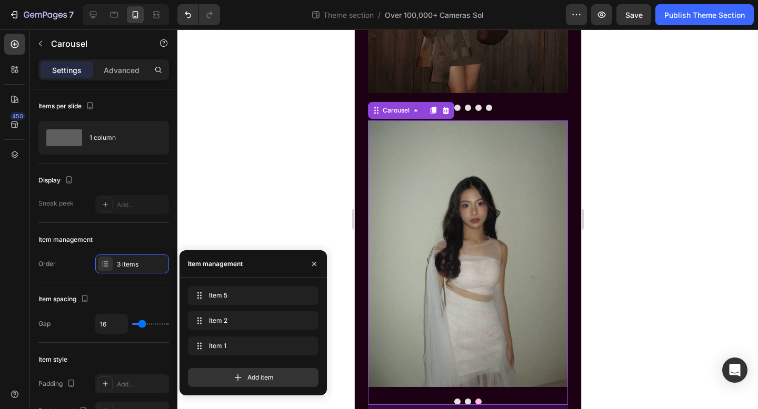
click at [272, 182] on div at bounding box center [467, 219] width 580 height 380
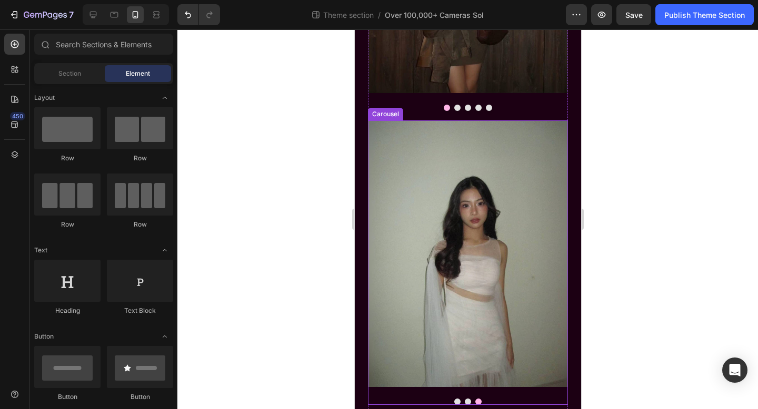
click at [458, 403] on button "Dot" at bounding box center [457, 402] width 6 height 6
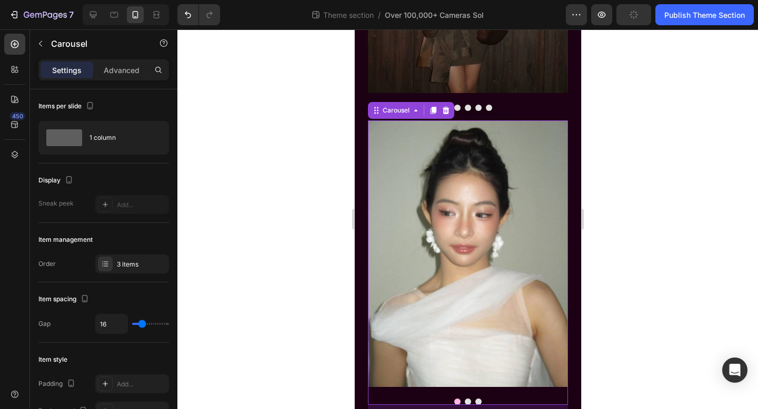
click at [465, 403] on button "Dot" at bounding box center [467, 402] width 6 height 6
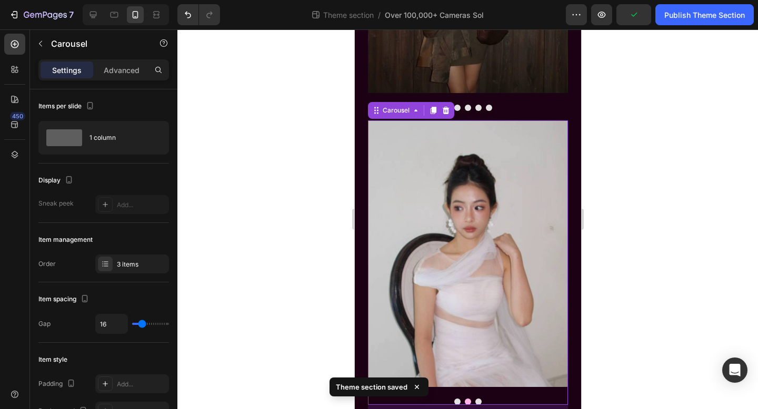
click at [486, 394] on div "Image" at bounding box center [467, 260] width 200 height 278
click at [284, 288] on div at bounding box center [467, 219] width 580 height 380
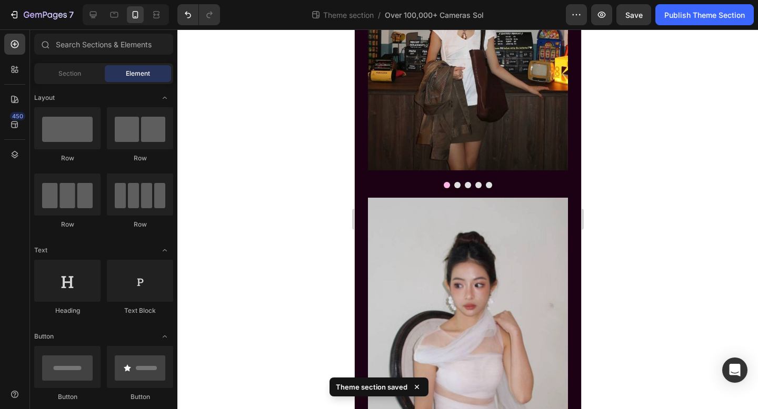
scroll to position [897, 0]
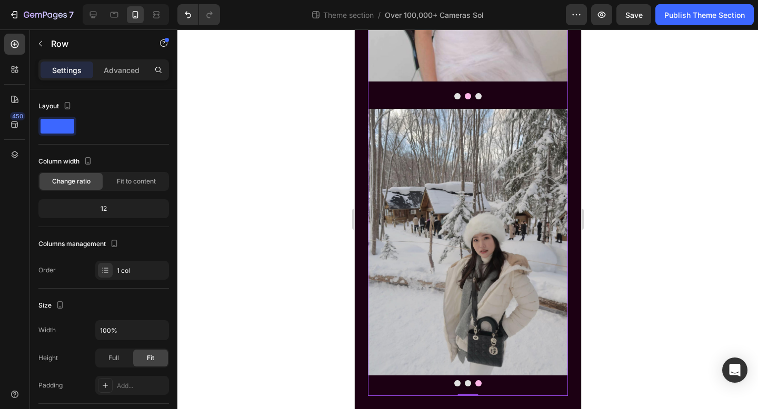
click at [458, 387] on div "Image Image Image Carousel" at bounding box center [467, 252] width 200 height 287
click at [458, 385] on button "Dot" at bounding box center [457, 383] width 6 height 6
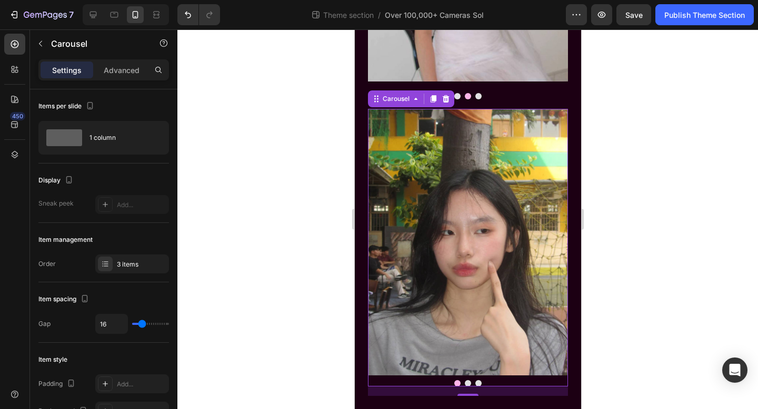
click at [466, 384] on button "Dot" at bounding box center [467, 383] width 6 height 6
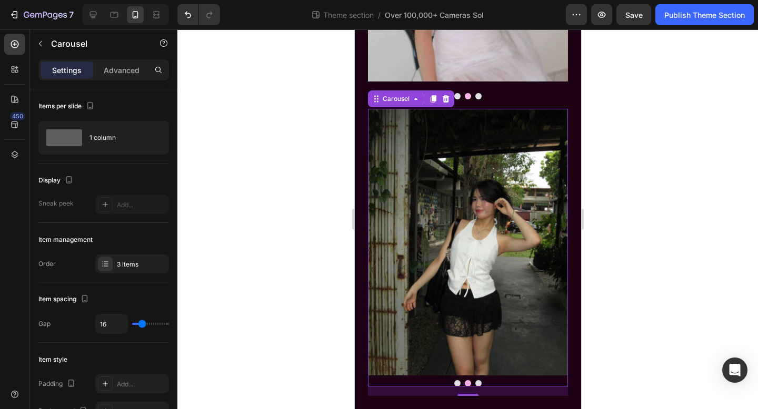
click at [484, 381] on div at bounding box center [467, 383] width 200 height 6
click at [480, 382] on button "Dot" at bounding box center [478, 383] width 6 height 6
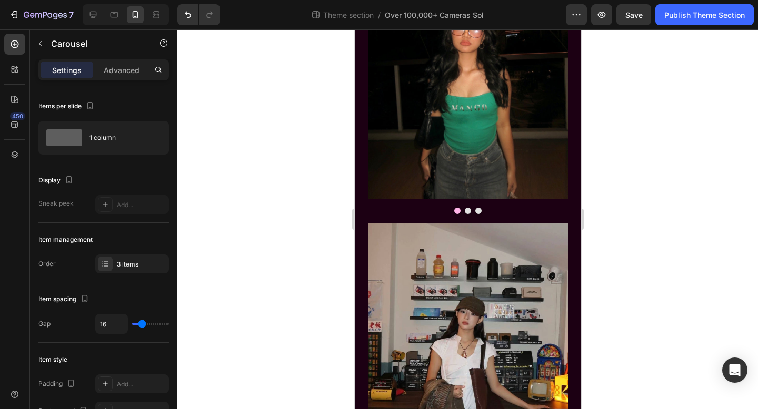
scroll to position [0, 0]
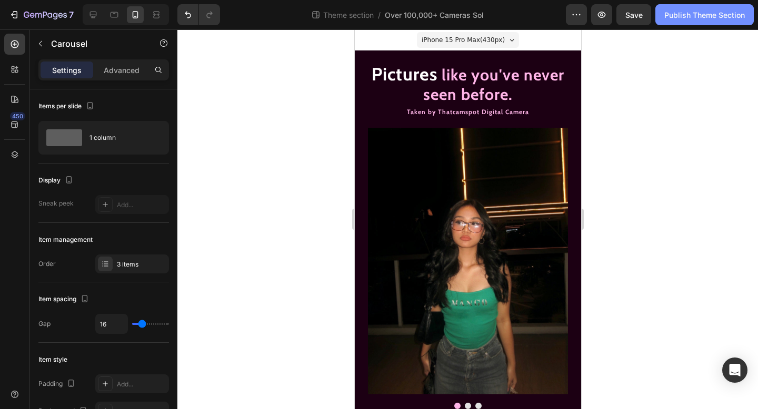
click at [687, 21] on button "Publish Theme Section" at bounding box center [704, 14] width 98 height 21
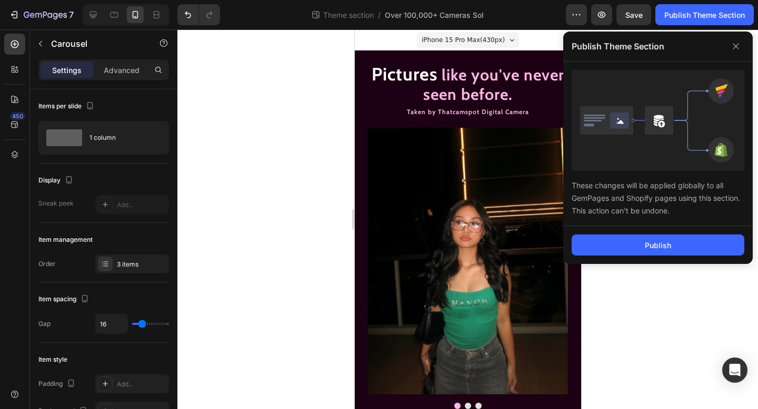
click at [614, 260] on div "Publish" at bounding box center [657, 245] width 189 height 38
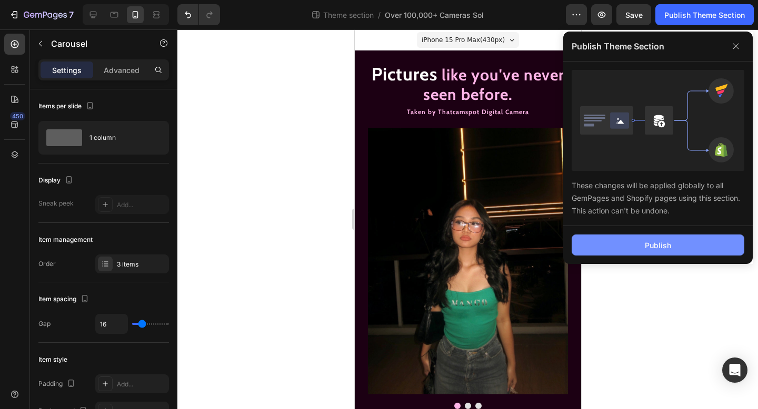
click at [618, 247] on button "Publish" at bounding box center [658, 245] width 173 height 21
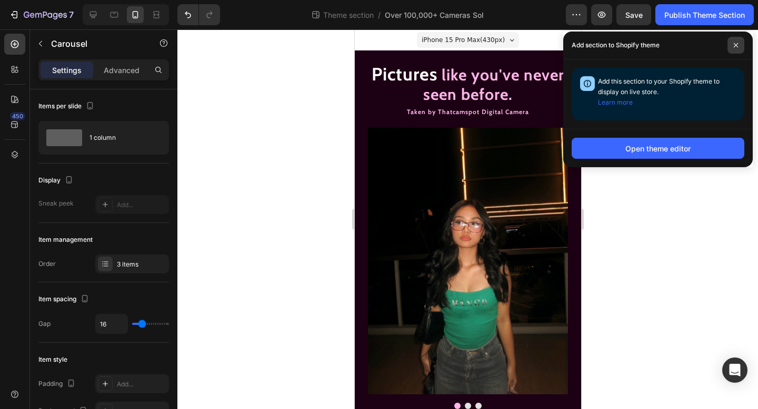
click at [733, 43] on icon at bounding box center [735, 45] width 5 height 5
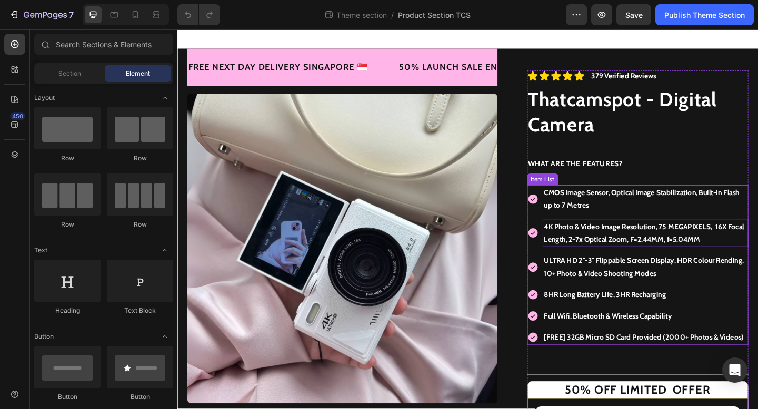
click at [647, 254] on p "4K Photo & Video Image Resolution, 75 MEGAPIXELS, 16X Focal Length, 2-7x Optica…" at bounding box center [686, 250] width 221 height 27
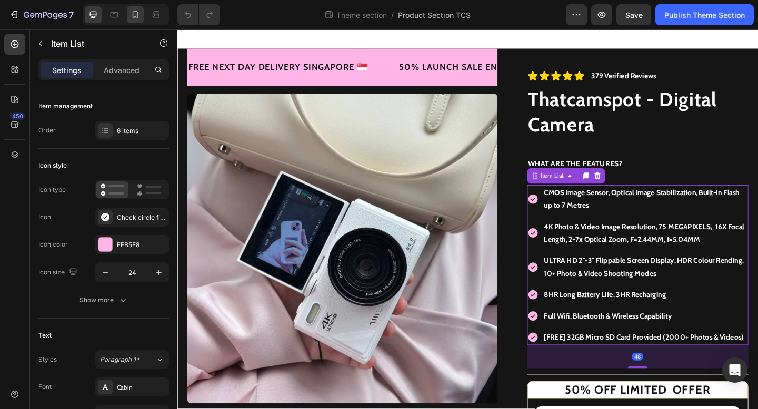
click at [138, 19] on div at bounding box center [135, 14] width 17 height 17
type input "23"
type input "13"
type input "9"
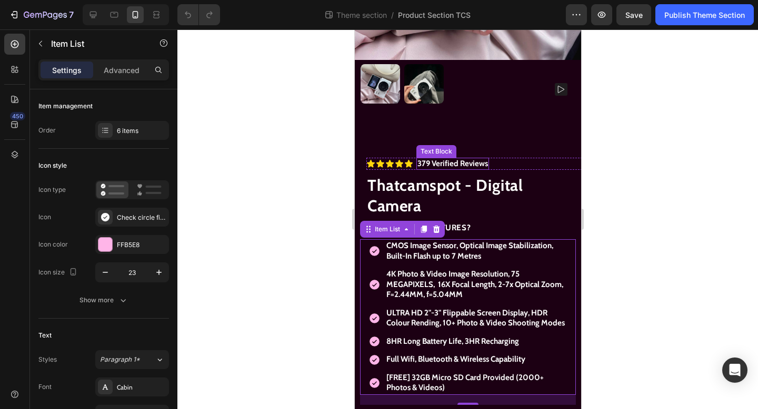
scroll to position [244, 0]
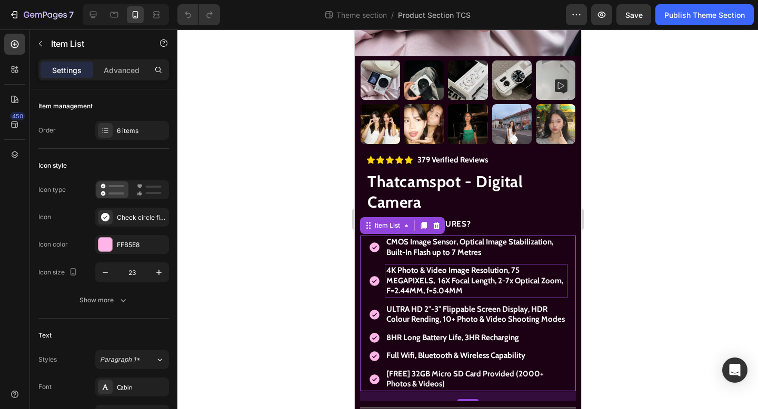
click at [482, 288] on p "4K Photo & Video Image Resolution, 75 MEGAPIXELS, 16X Focal Length, 2-7x Optica…" at bounding box center [475, 281] width 179 height 31
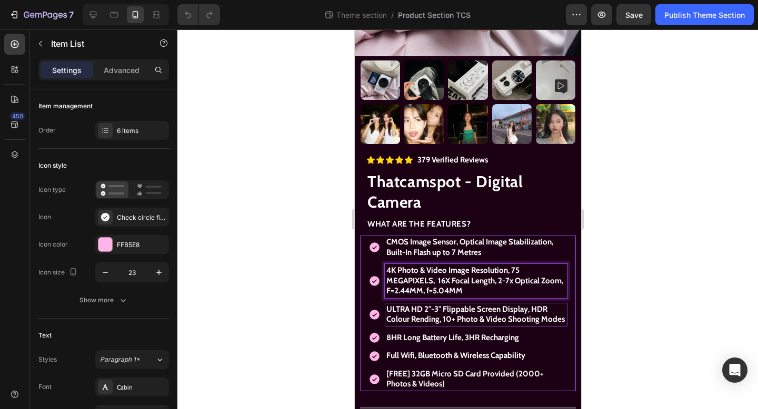
click at [471, 312] on span "ULTRA HD 2"-3" Flippable Screen Display, HDR Colour Rending, 10+ Photo & Video …" at bounding box center [475, 315] width 178 height 20
click at [454, 315] on span "ULTRA HD 2"-3" Flippable Screen Display, HDR Colour Rending, 10+ Photo & Video …" at bounding box center [475, 315] width 178 height 20
click at [463, 288] on span "4K Photo & Video Image Resolution, 75 MEGAPIXELS, 16X Focal Length, 2-7x Optica…" at bounding box center [474, 281] width 177 height 30
click at [512, 276] on span "4K Photo & Video Image Resolution, 75 MEGAPIXELS, 16X Focal Length, 2-7x Optica…" at bounding box center [474, 281] width 177 height 30
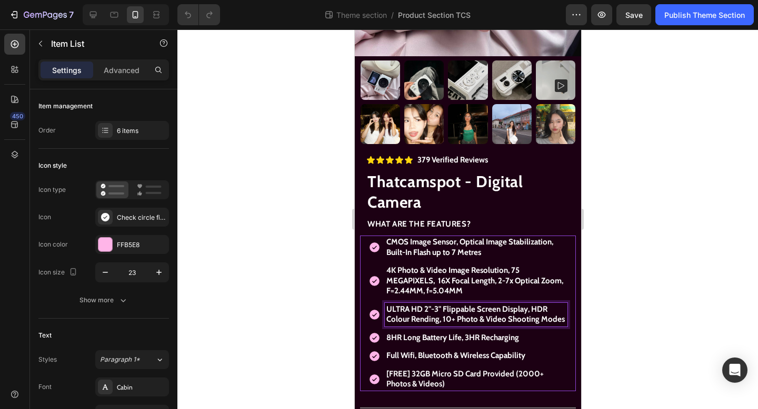
click at [473, 313] on span "ULTRA HD 2"-3" Flippable Screen Display, HDR Colour Rending, 10+ Photo & Video …" at bounding box center [475, 315] width 178 height 20
click at [492, 274] on span "4K Photo & Video Image Resolution, 75 MEGAPIXELS, 16X Focal Length, 2-7x Optica…" at bounding box center [474, 281] width 177 height 30
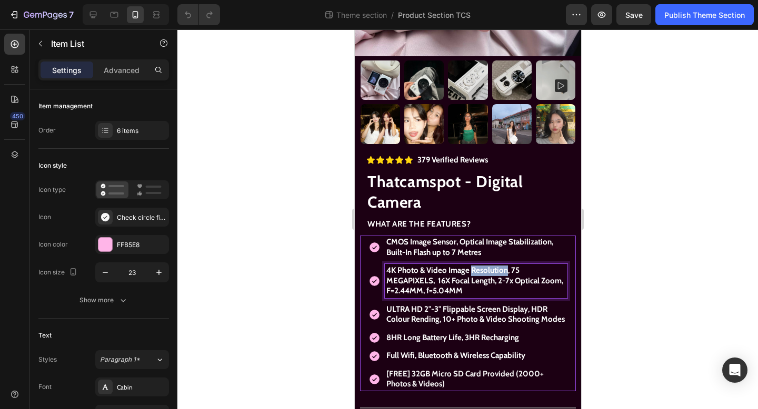
click at [492, 274] on span "4K Photo & Video Image Resolution, 75 MEGAPIXELS, 16X Focal Length, 2-7x Optica…" at bounding box center [474, 281] width 177 height 30
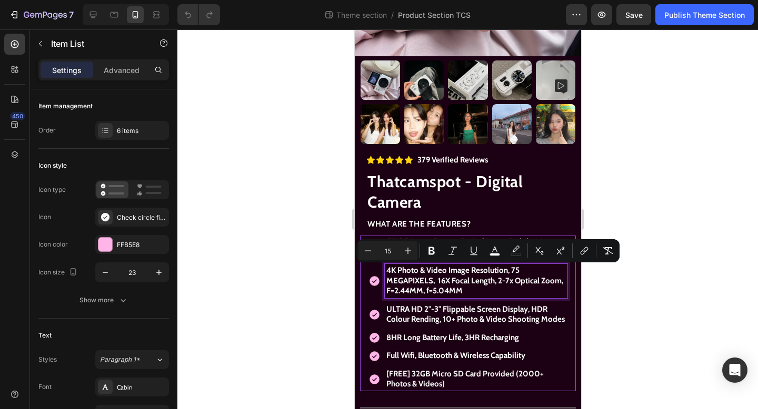
click at [509, 275] on span "4K Photo & Video Image Resolution, 75 MEGAPIXELS, 16X Focal Length, 2-7x Optica…" at bounding box center [474, 281] width 177 height 30
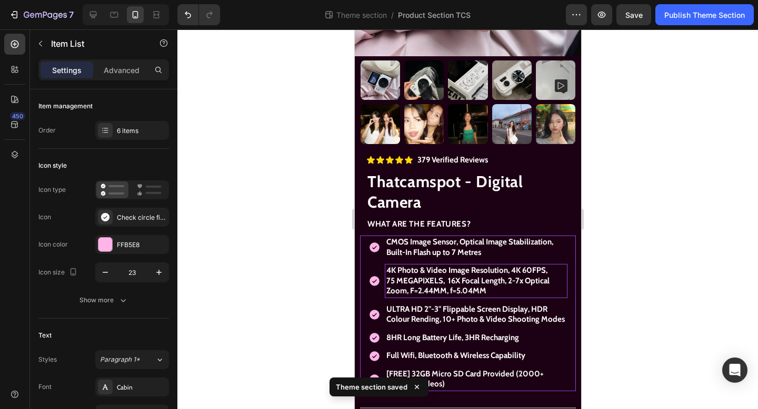
click at [731, 230] on div at bounding box center [467, 219] width 580 height 380
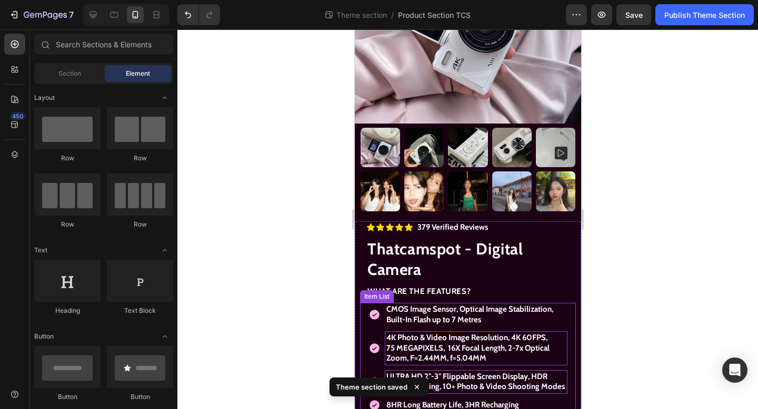
scroll to position [0, 0]
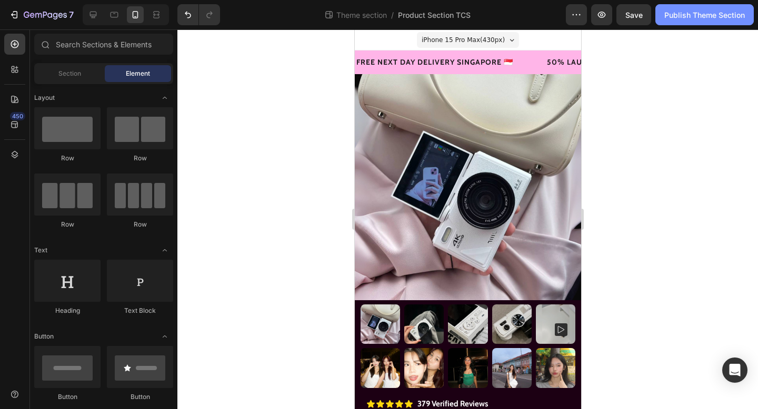
click at [689, 24] on button "Publish Theme Section" at bounding box center [704, 14] width 98 height 21
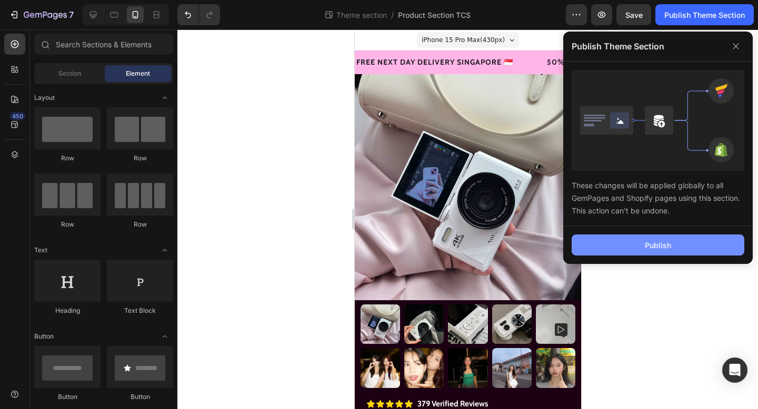
click at [607, 243] on button "Publish" at bounding box center [658, 245] width 173 height 21
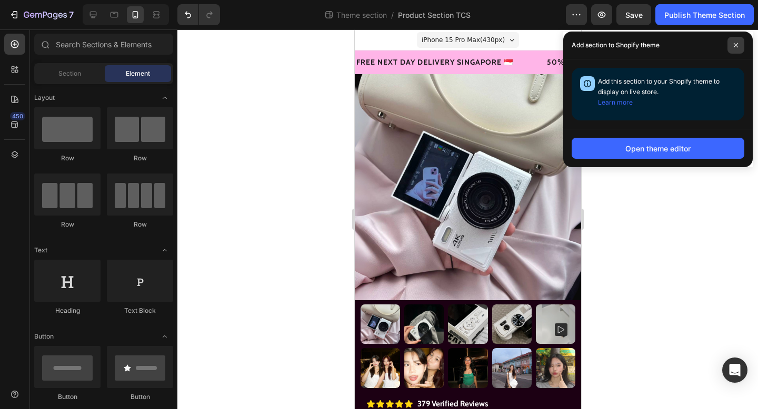
click at [740, 46] on span at bounding box center [735, 45] width 17 height 17
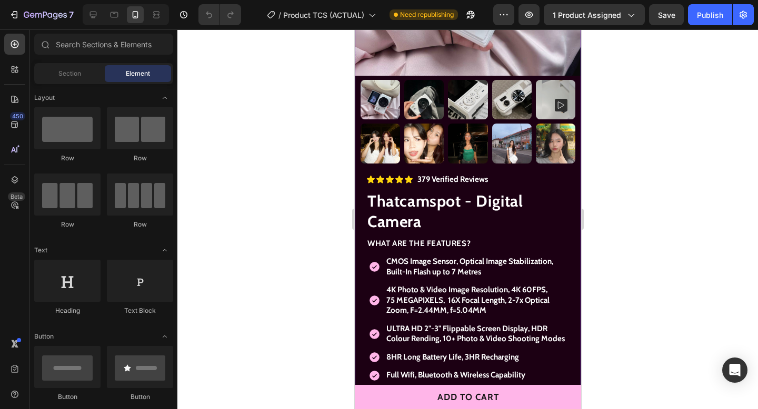
scroll to position [233, 0]
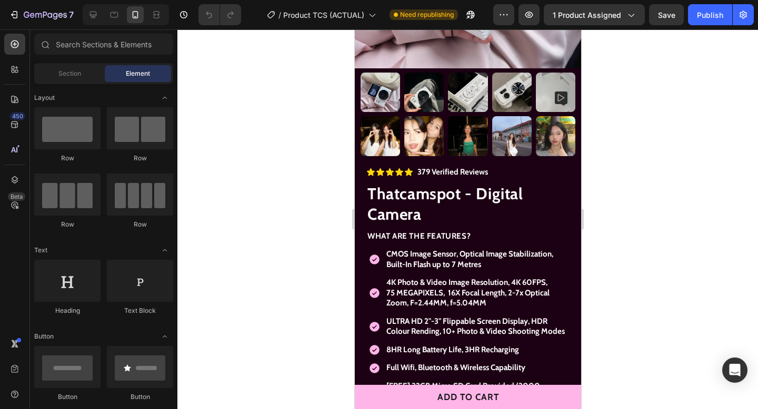
click at [687, 24] on div "Preview 1 product assigned Save Publish" at bounding box center [623, 14] width 260 height 21
click at [710, 24] on button "Publish" at bounding box center [710, 14] width 44 height 21
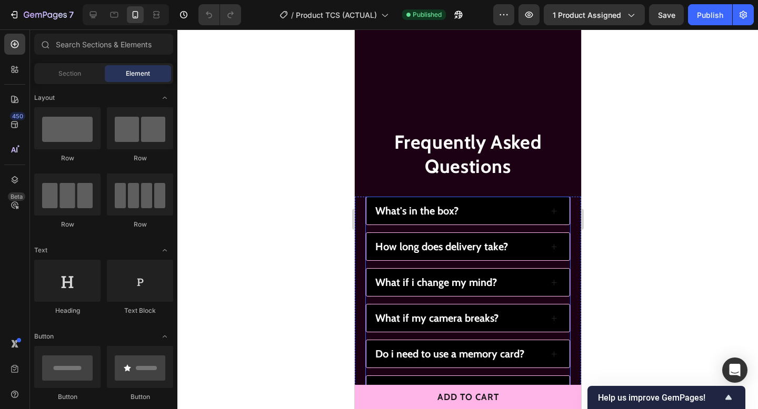
scroll to position [4047, 0]
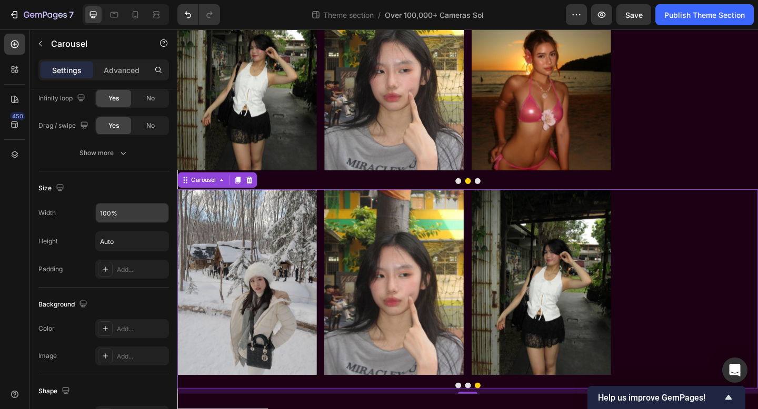
scroll to position [789, 0]
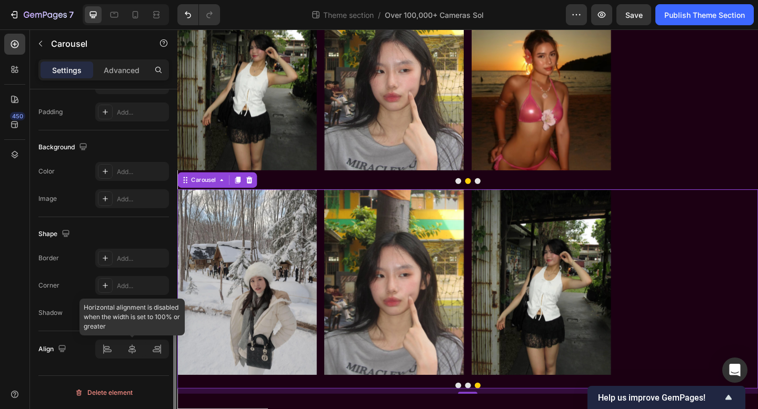
click at [129, 345] on div at bounding box center [132, 349] width 74 height 19
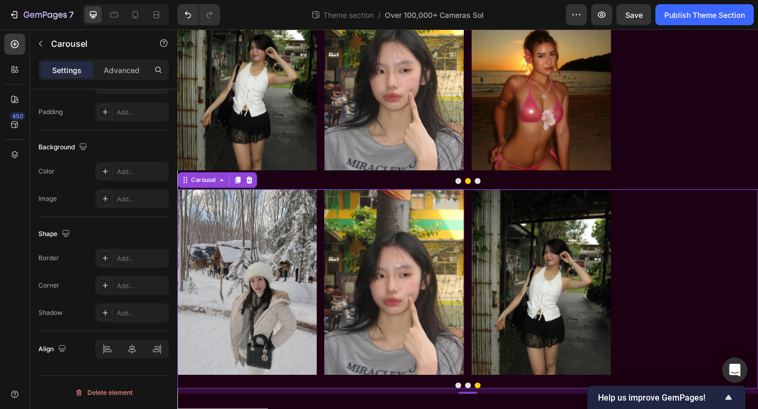
click at [696, 282] on div "Image Image Image" at bounding box center [493, 305] width 632 height 202
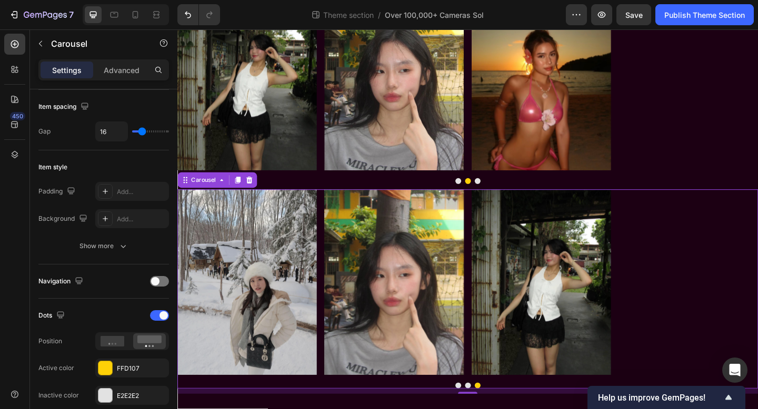
scroll to position [0, 0]
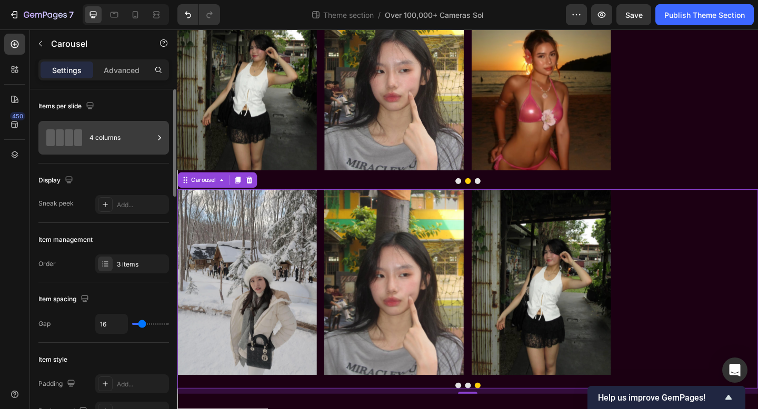
click at [141, 144] on div "4 columns" at bounding box center [121, 138] width 64 height 24
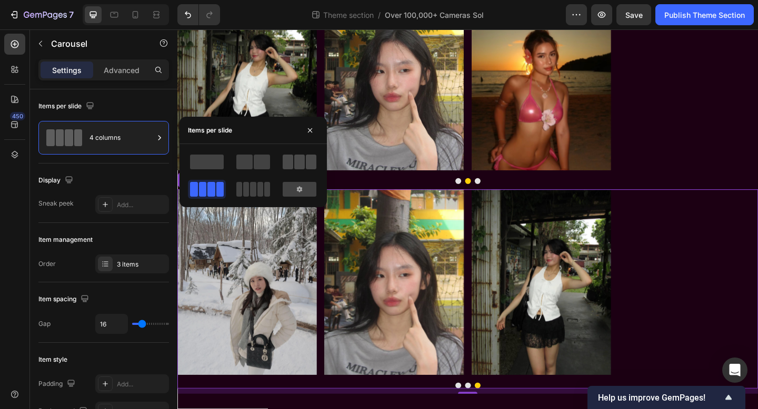
click at [290, 167] on span at bounding box center [288, 162] width 11 height 15
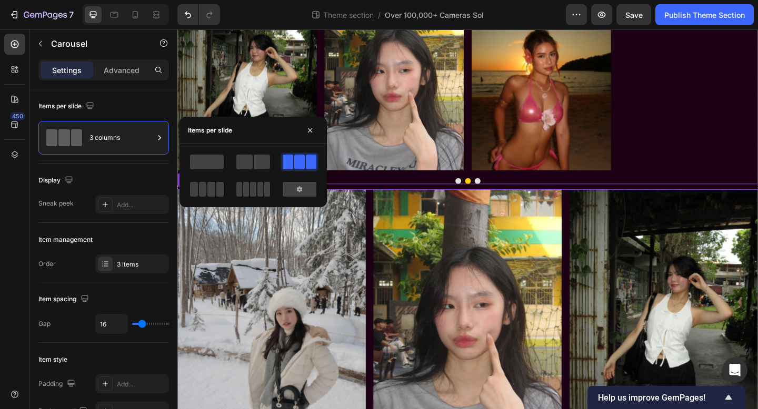
click at [725, 113] on div "Image Image Image" at bounding box center [493, 82] width 632 height 202
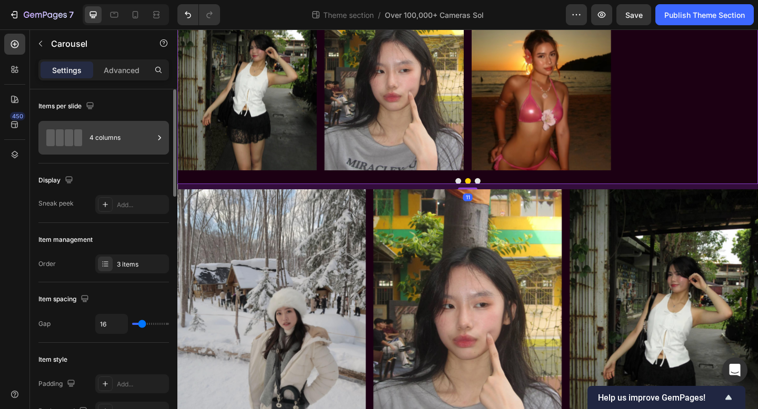
click at [126, 135] on div "4 columns" at bounding box center [121, 138] width 64 height 24
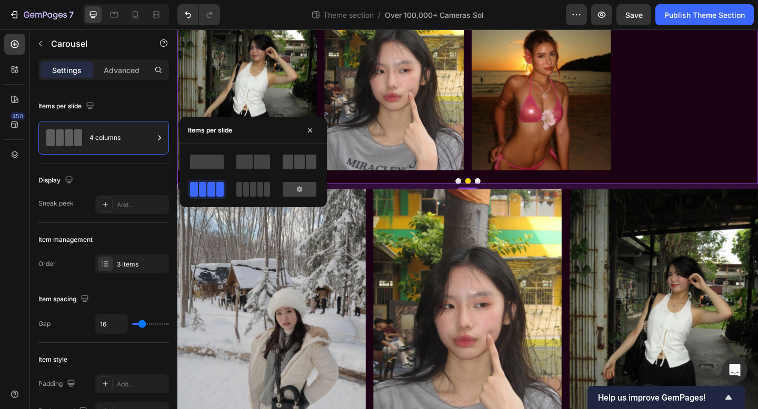
click at [289, 158] on span at bounding box center [288, 162] width 11 height 15
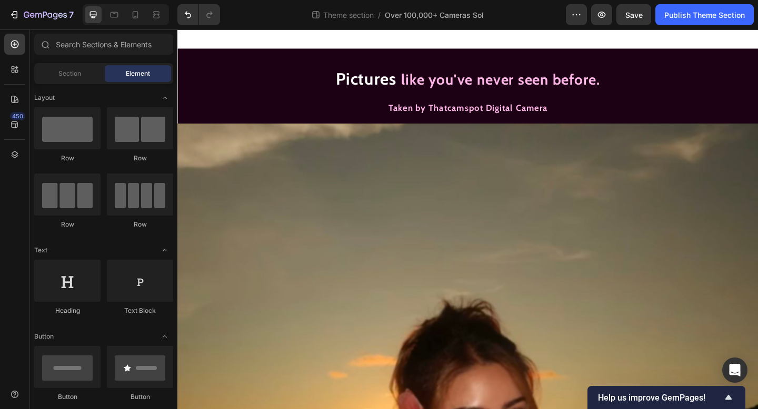
click at [288, 36] on div at bounding box center [493, 39] width 632 height 21
click at [137, 16] on icon at bounding box center [136, 14] width 6 height 7
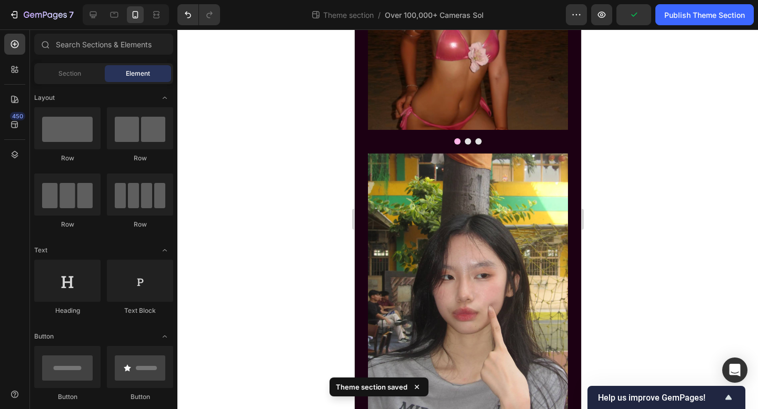
scroll to position [263, 0]
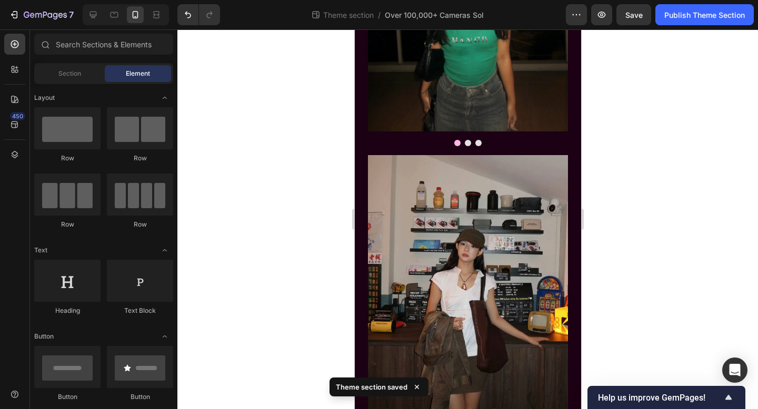
click at [714, 29] on div "7 Theme section / Over 100,000+ Cameras Sol Preview Save Publish Theme Section" at bounding box center [379, 15] width 758 height 30
click at [703, 18] on div "Publish Theme Section" at bounding box center [704, 14] width 81 height 11
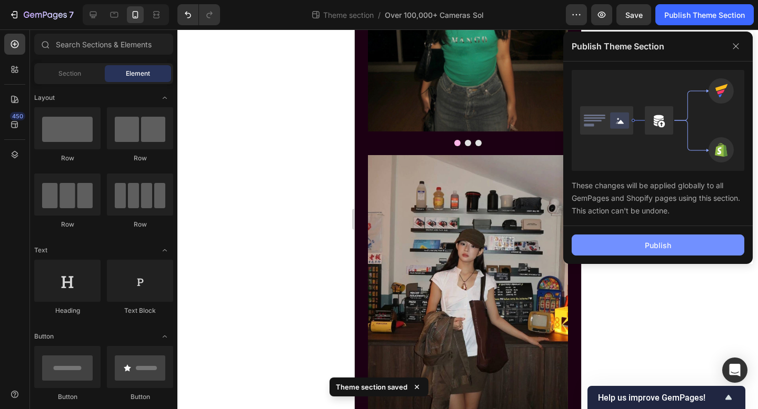
click at [652, 248] on div "Publish" at bounding box center [658, 245] width 26 height 11
